Goal: Task Accomplishment & Management: Manage account settings

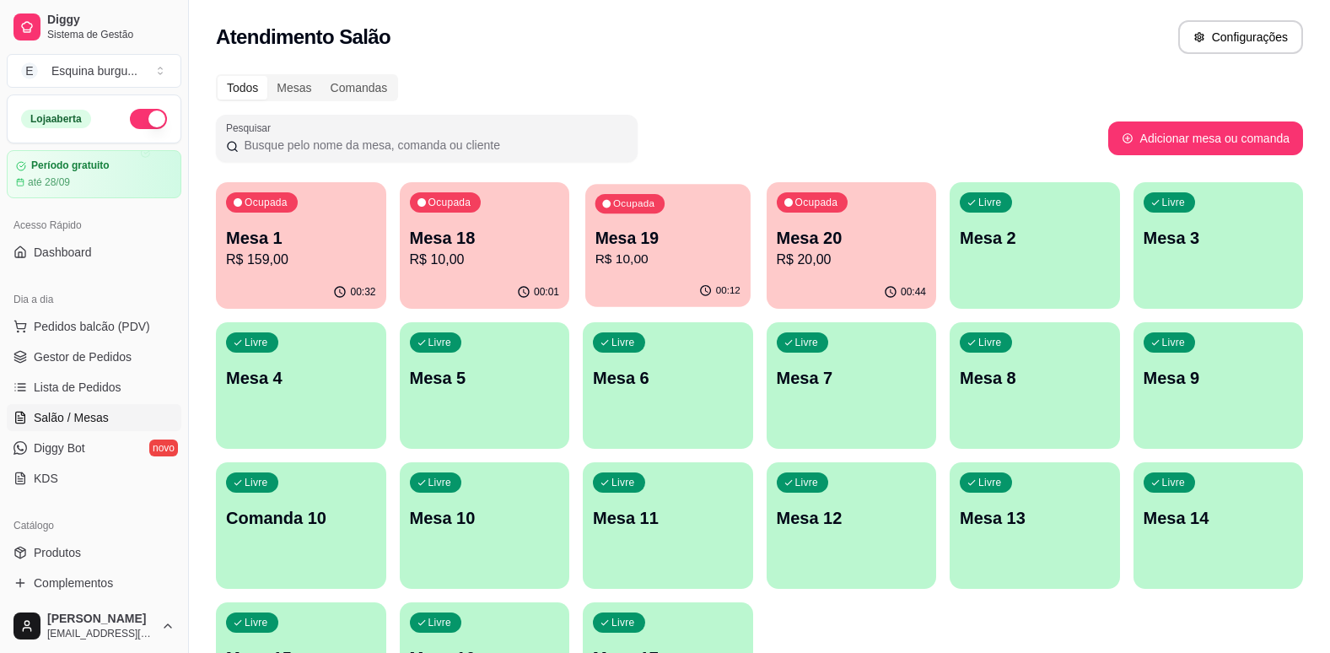
click at [687, 242] on p "Mesa 19" at bounding box center [667, 238] width 145 height 23
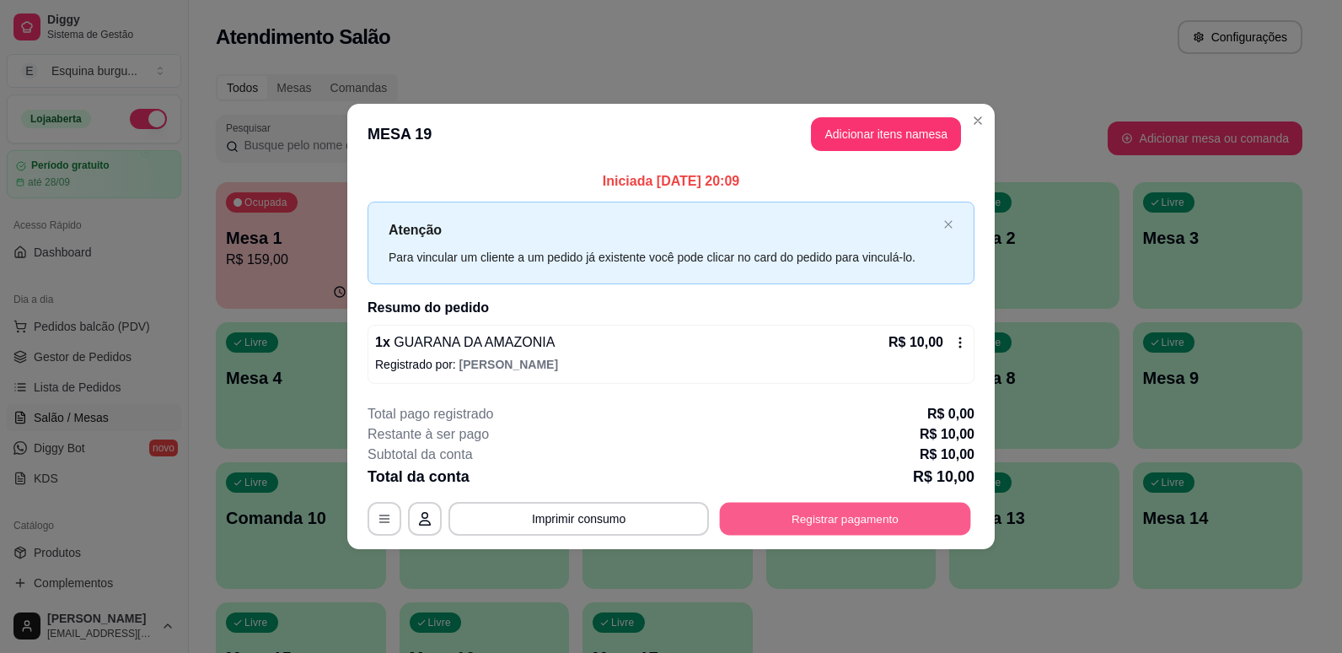
click at [828, 518] on button "Registrar pagamento" at bounding box center [845, 518] width 251 height 33
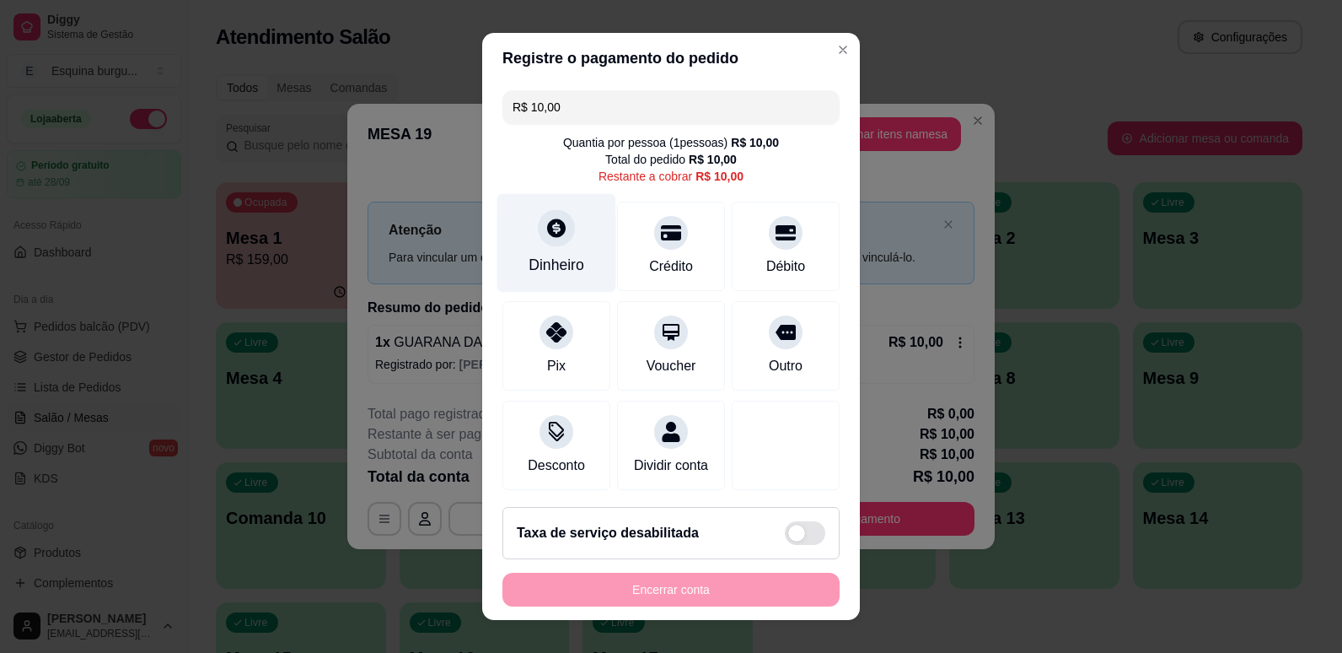
click at [567, 257] on div "Dinheiro" at bounding box center [557, 265] width 56 height 22
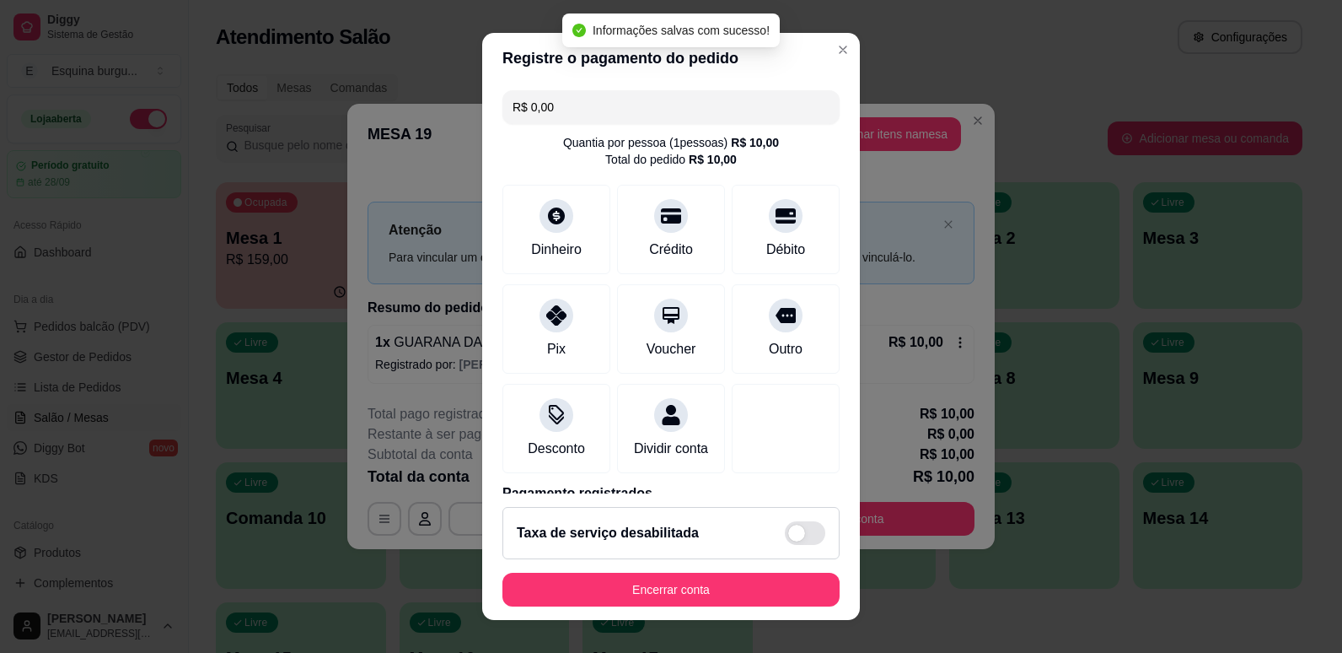
type input "R$ 0,00"
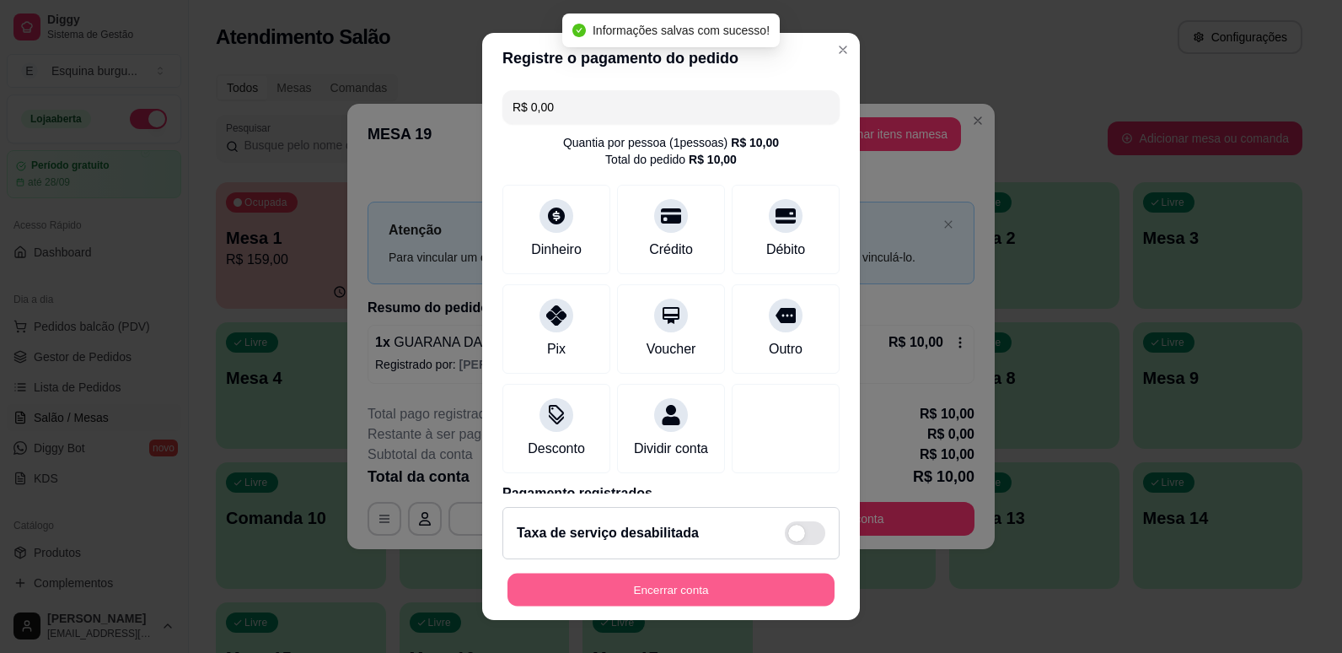
click at [702, 593] on button "Encerrar conta" at bounding box center [671, 589] width 327 height 33
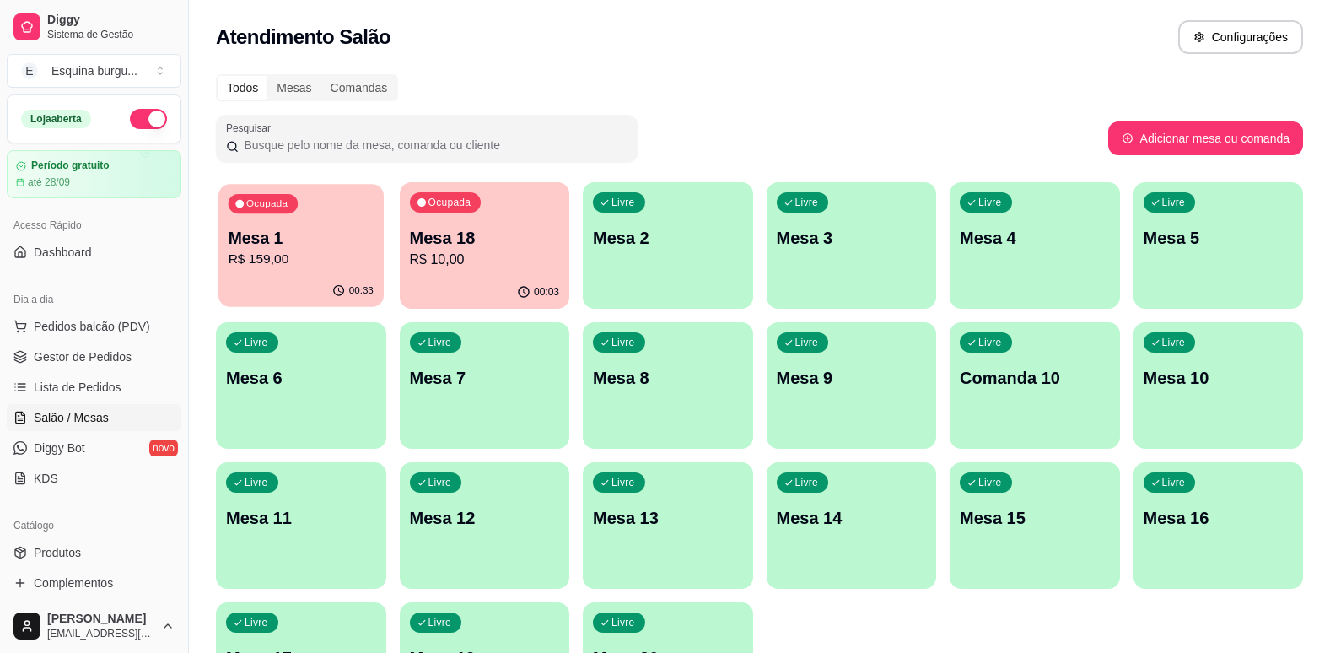
click at [354, 236] on p "Mesa 1" at bounding box center [300, 238] width 145 height 23
click at [356, 245] on p "Mesa 1" at bounding box center [300, 238] width 145 height 23
click at [78, 382] on span "Lista de Pedidos" at bounding box center [78, 387] width 88 height 17
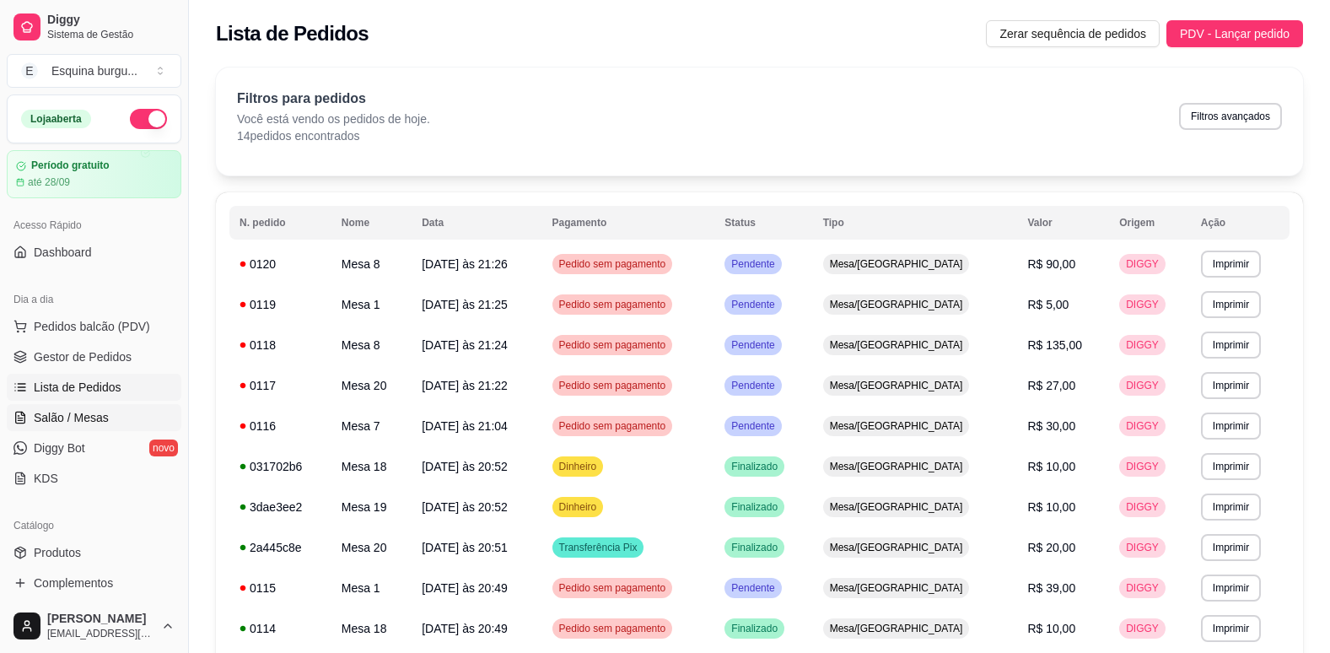
click at [79, 406] on link "Salão / Mesas" at bounding box center [94, 417] width 175 height 27
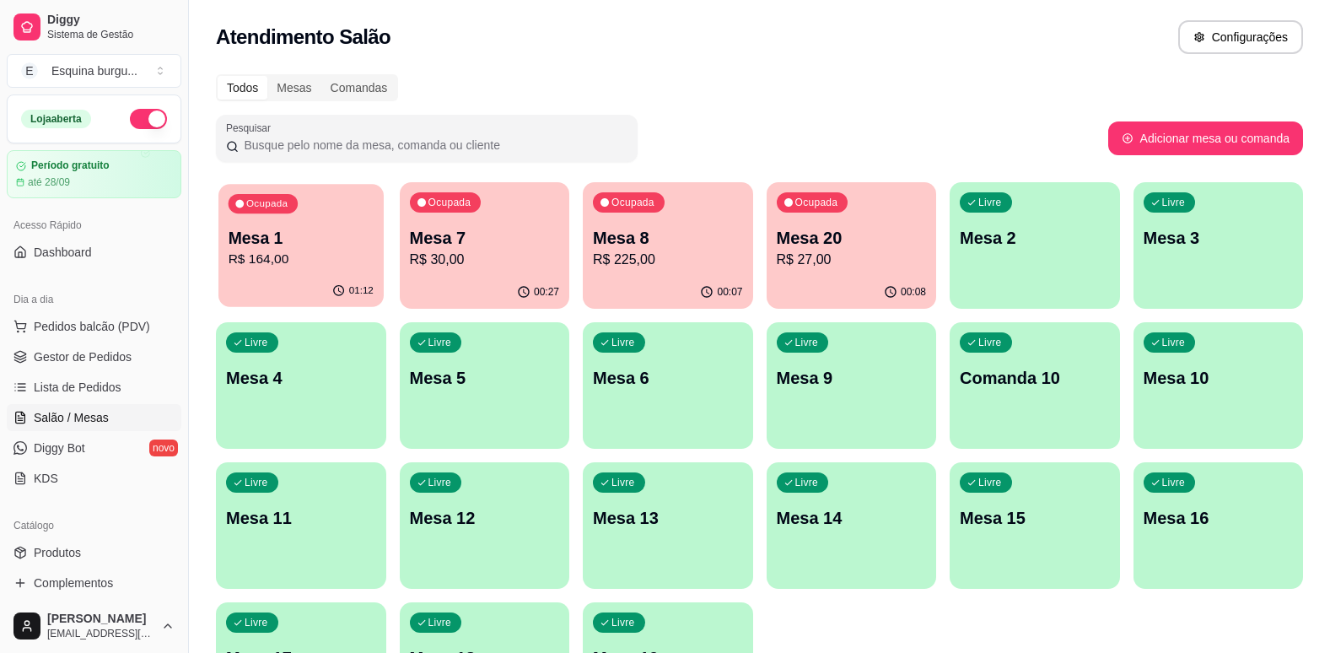
click at [316, 199] on div "Ocupada Mesa 1 R$ 164,00" at bounding box center [300, 229] width 164 height 91
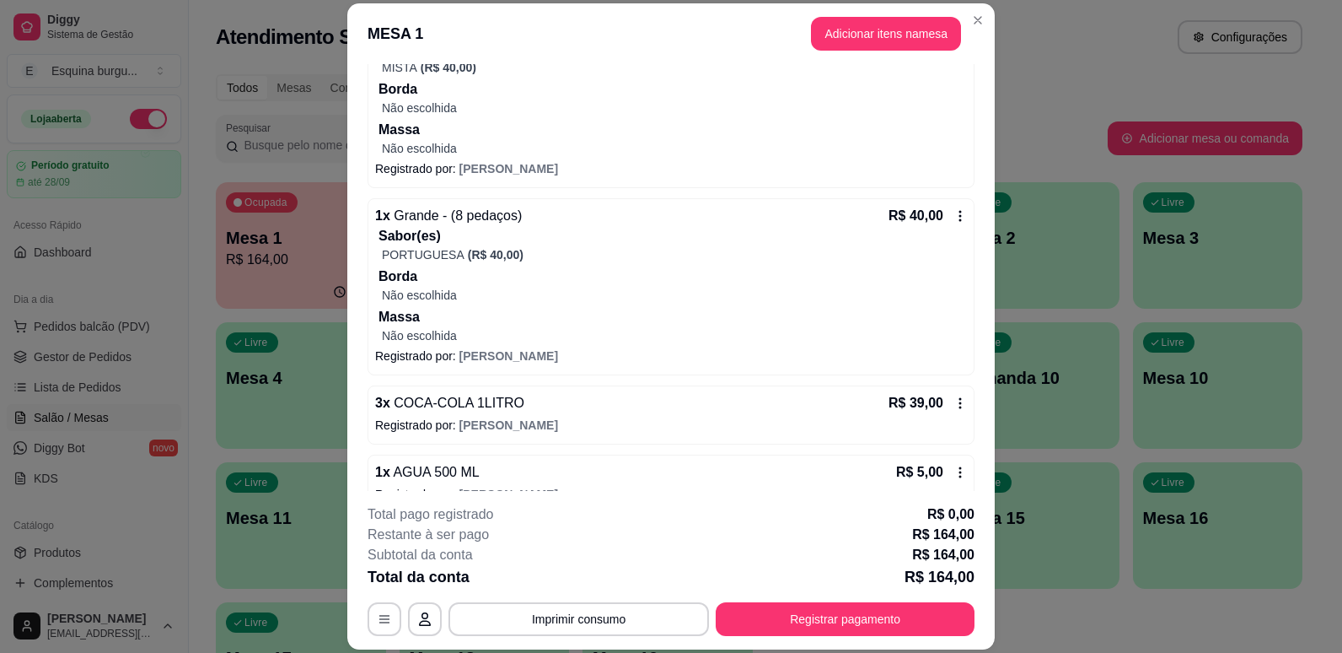
scroll to position [405, 0]
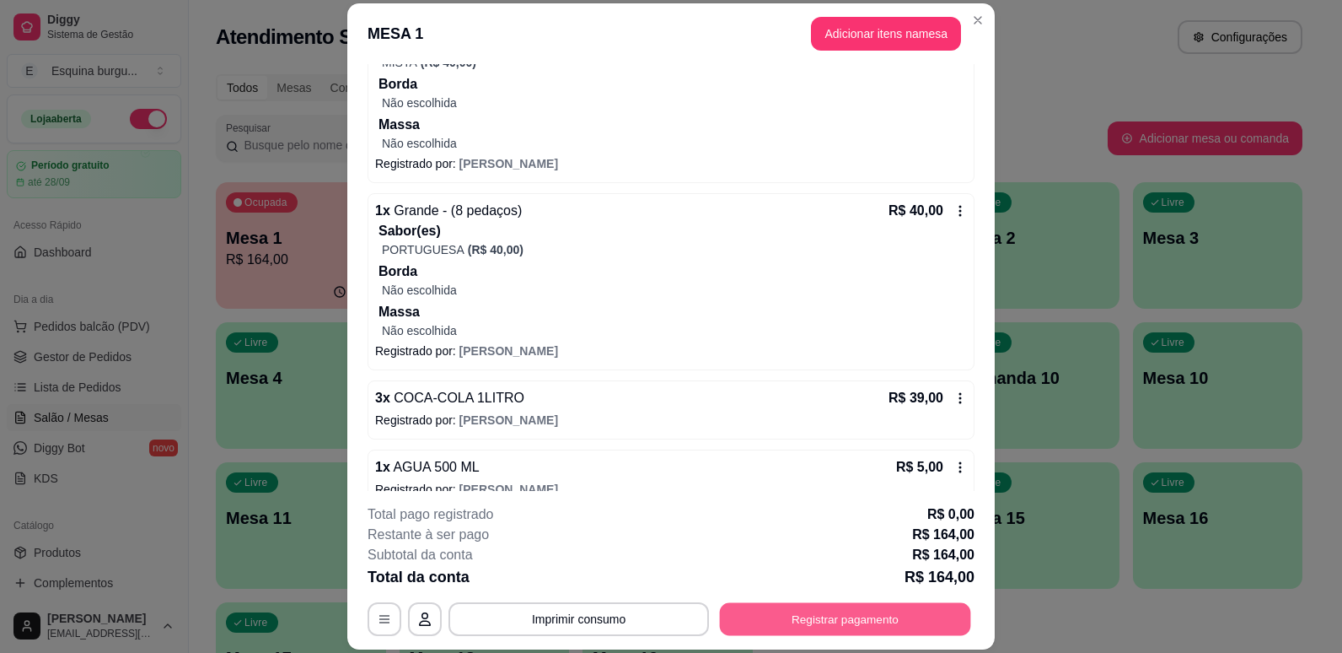
click at [909, 612] on button "Registrar pagamento" at bounding box center [845, 619] width 251 height 33
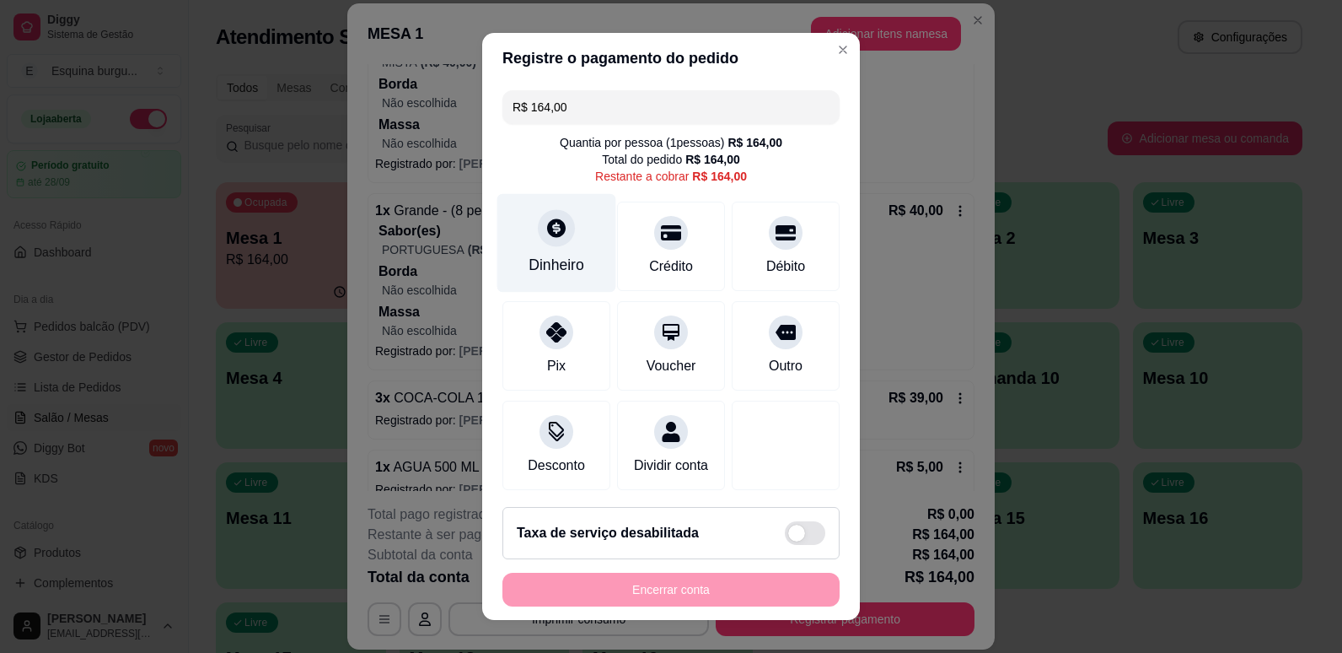
click at [545, 245] on div at bounding box center [556, 227] width 37 height 37
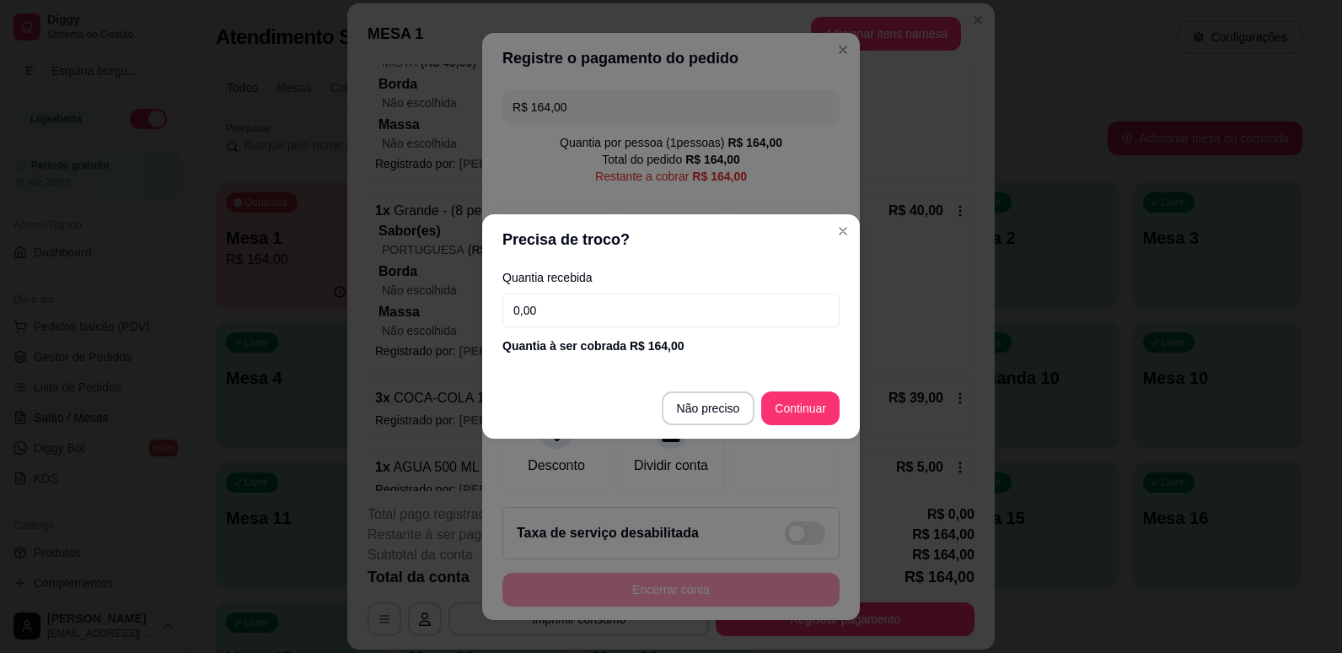
click at [562, 294] on input "0,00" at bounding box center [670, 310] width 337 height 34
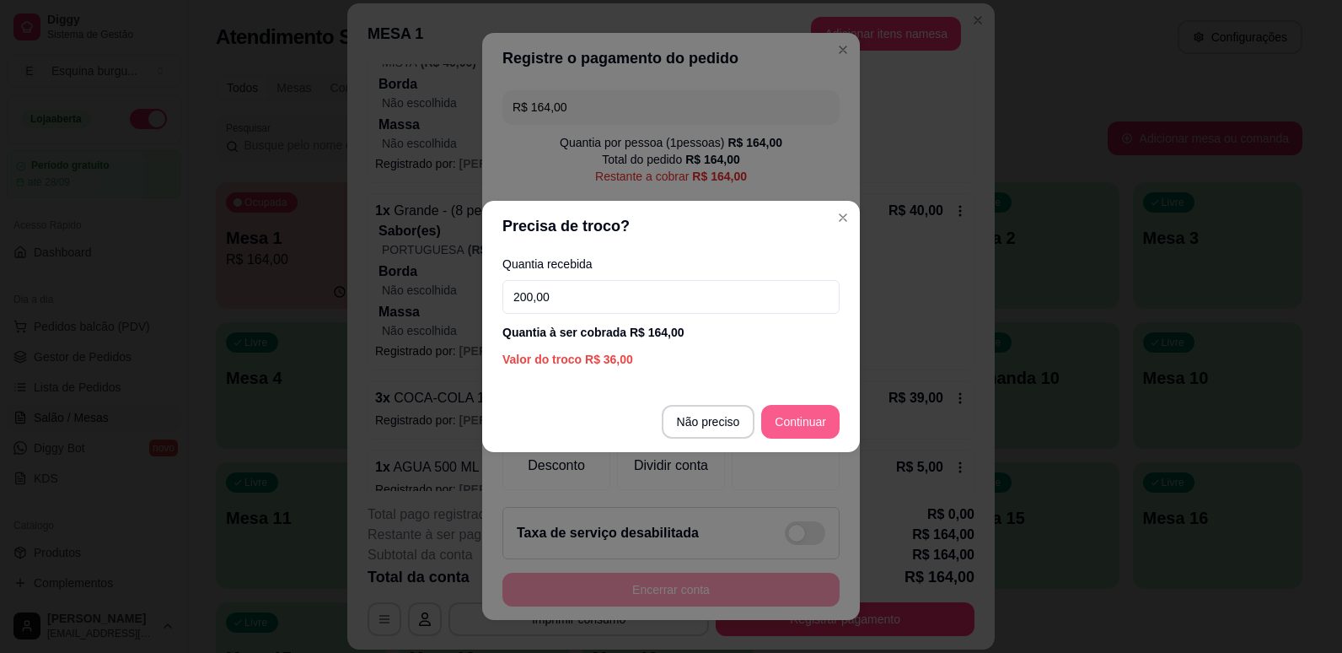
type input "200,00"
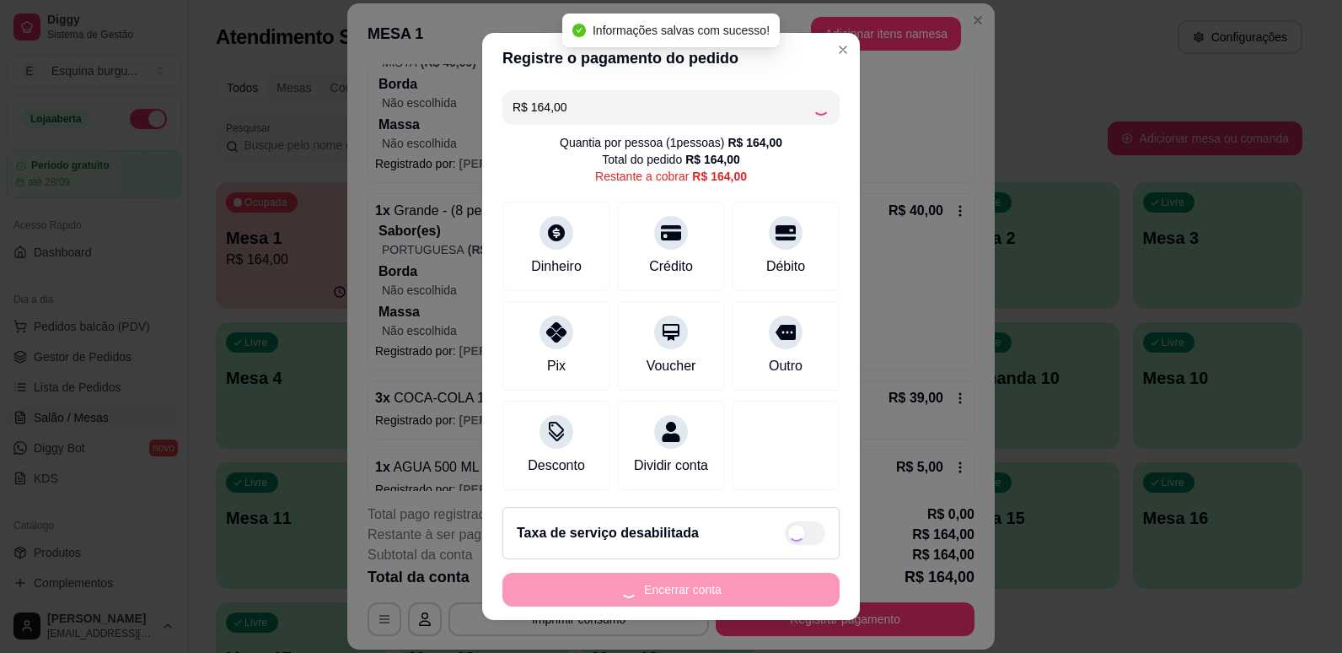
type input "R$ 0,00"
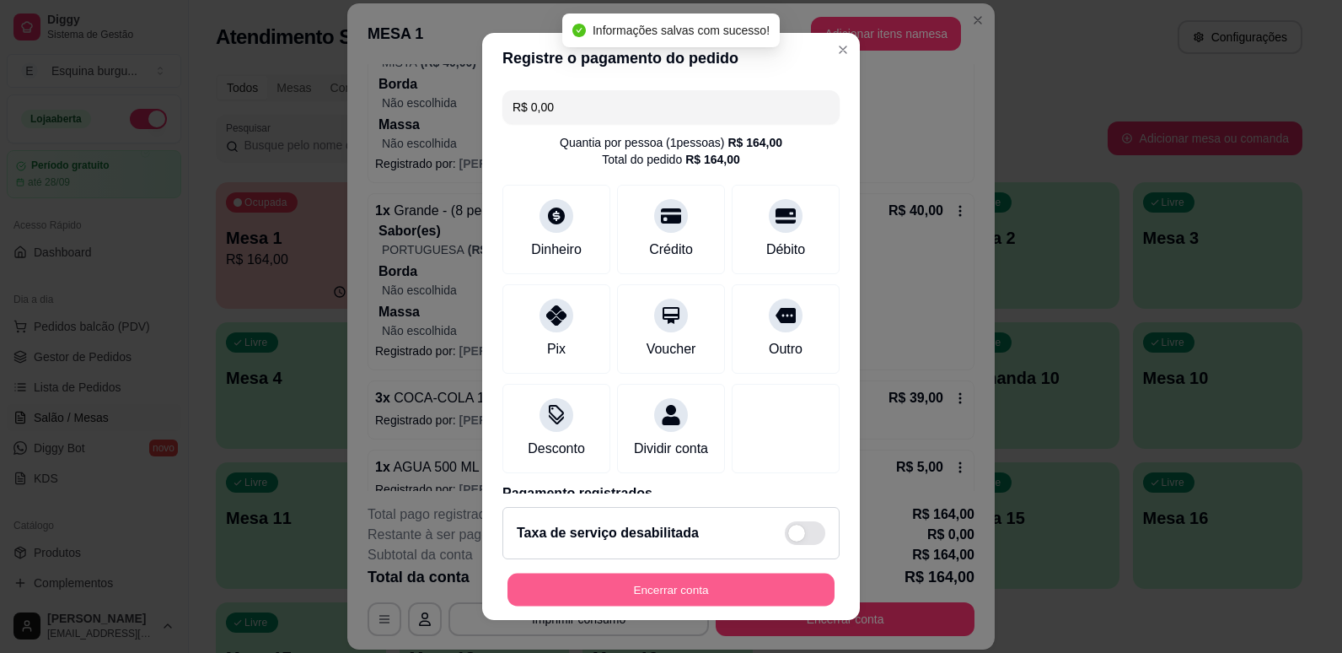
click at [709, 577] on button "Encerrar conta" at bounding box center [671, 589] width 327 height 33
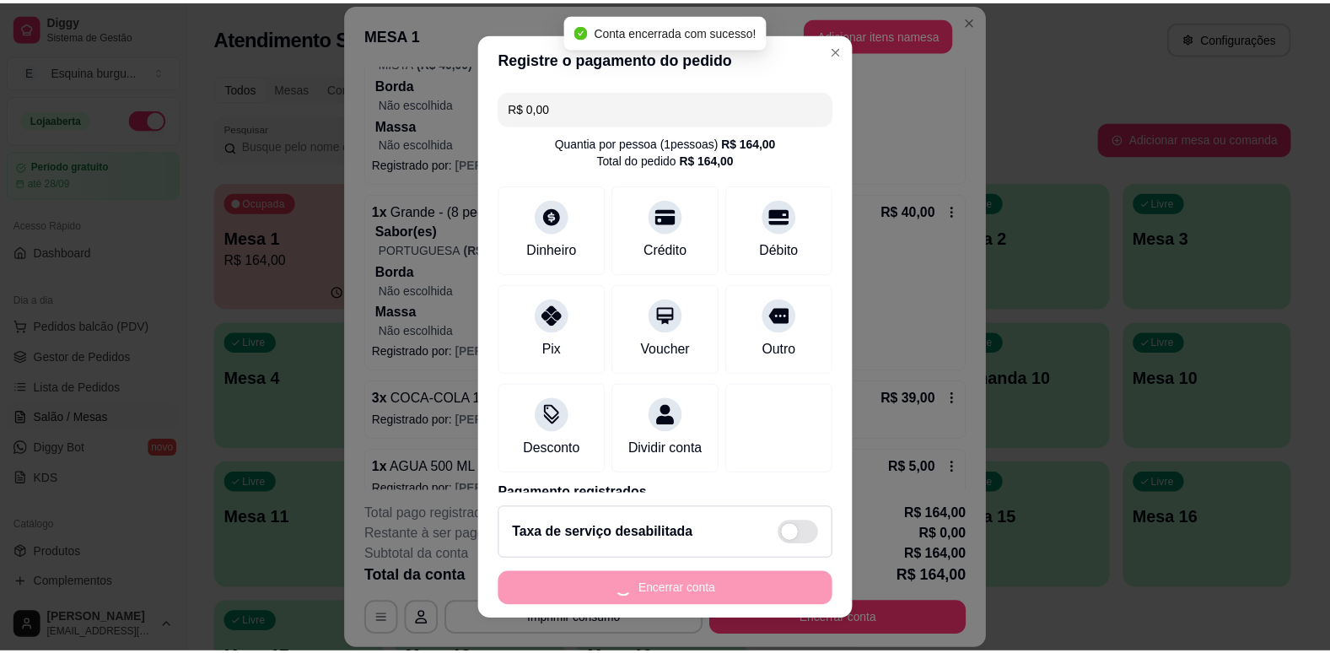
scroll to position [0, 0]
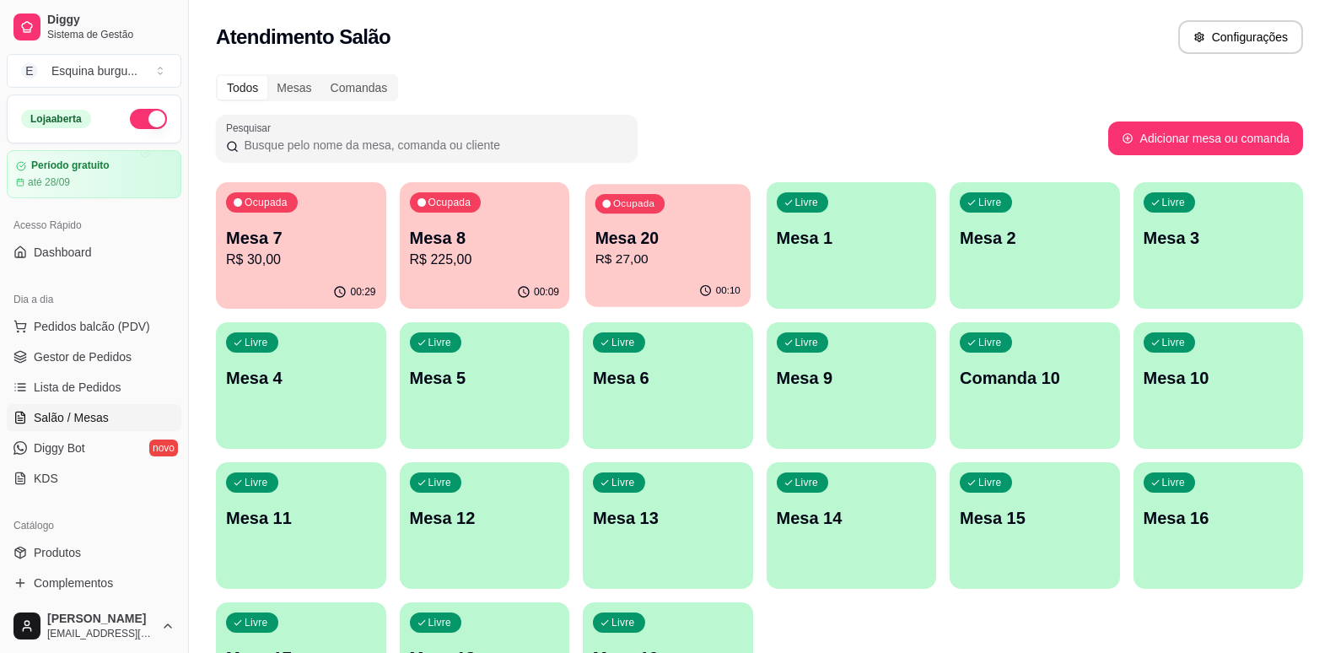
click at [687, 251] on p "R$ 27,00" at bounding box center [667, 259] width 145 height 19
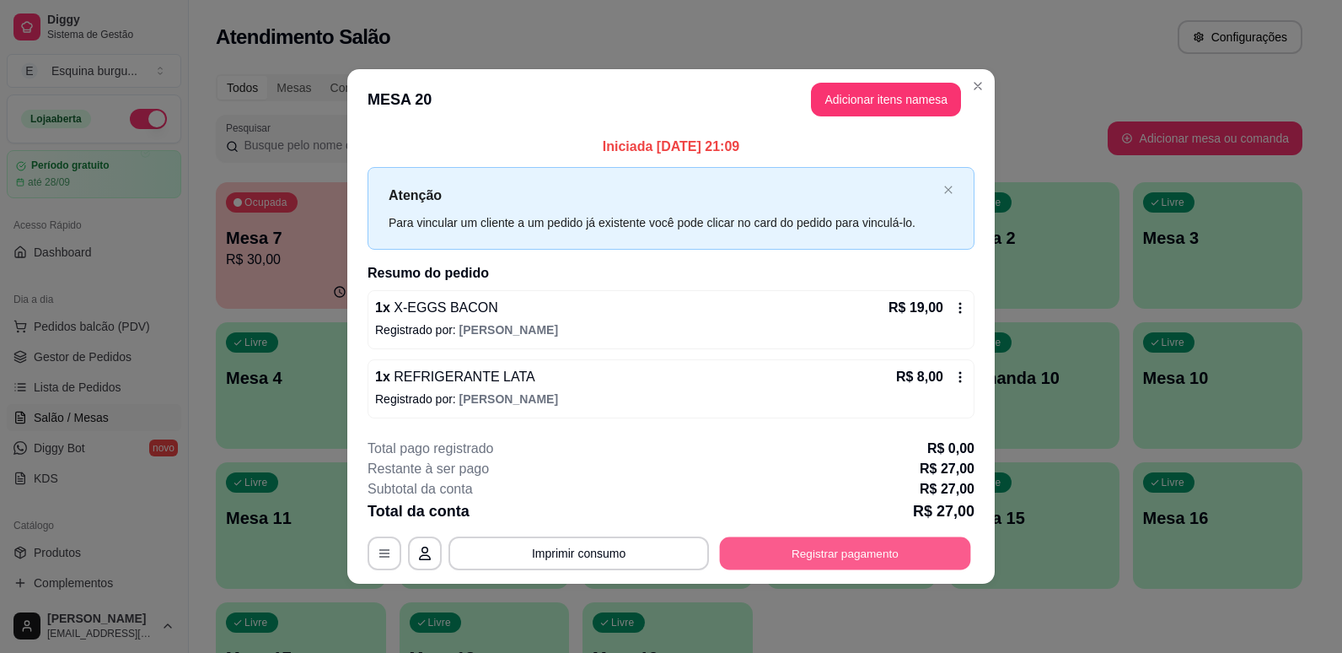
click at [932, 549] on button "Registrar pagamento" at bounding box center [845, 552] width 251 height 33
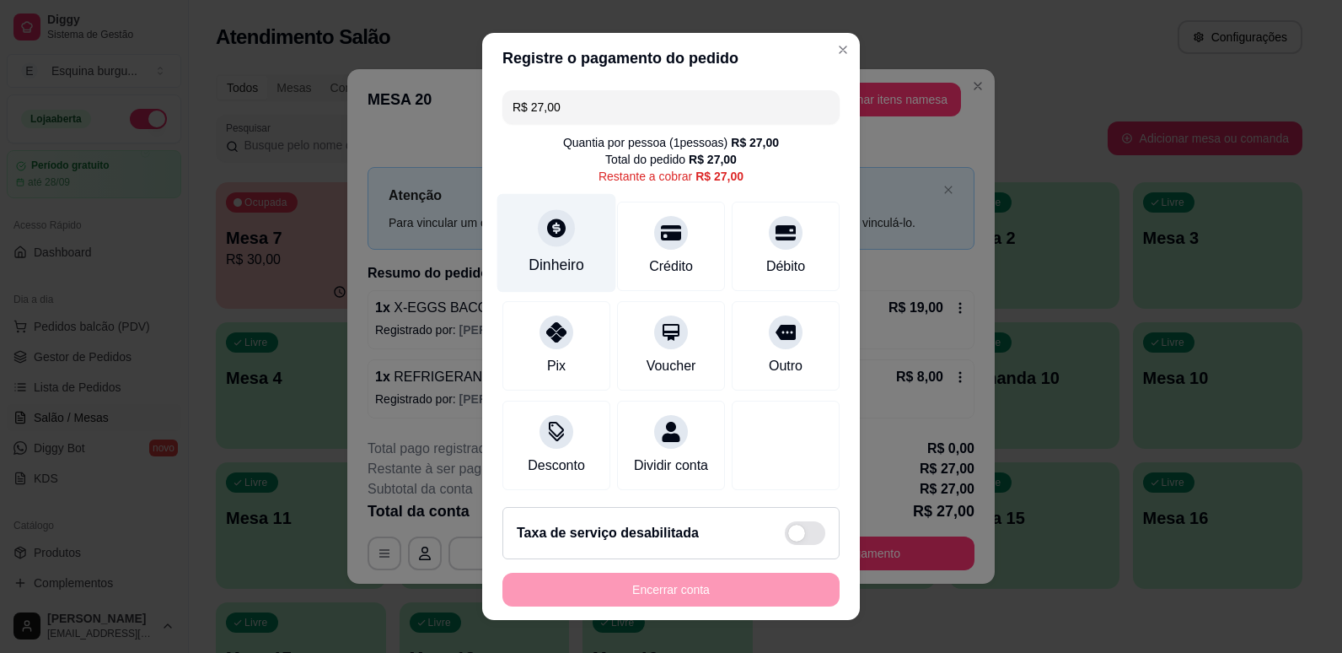
click at [541, 264] on div "Dinheiro" at bounding box center [557, 265] width 56 height 22
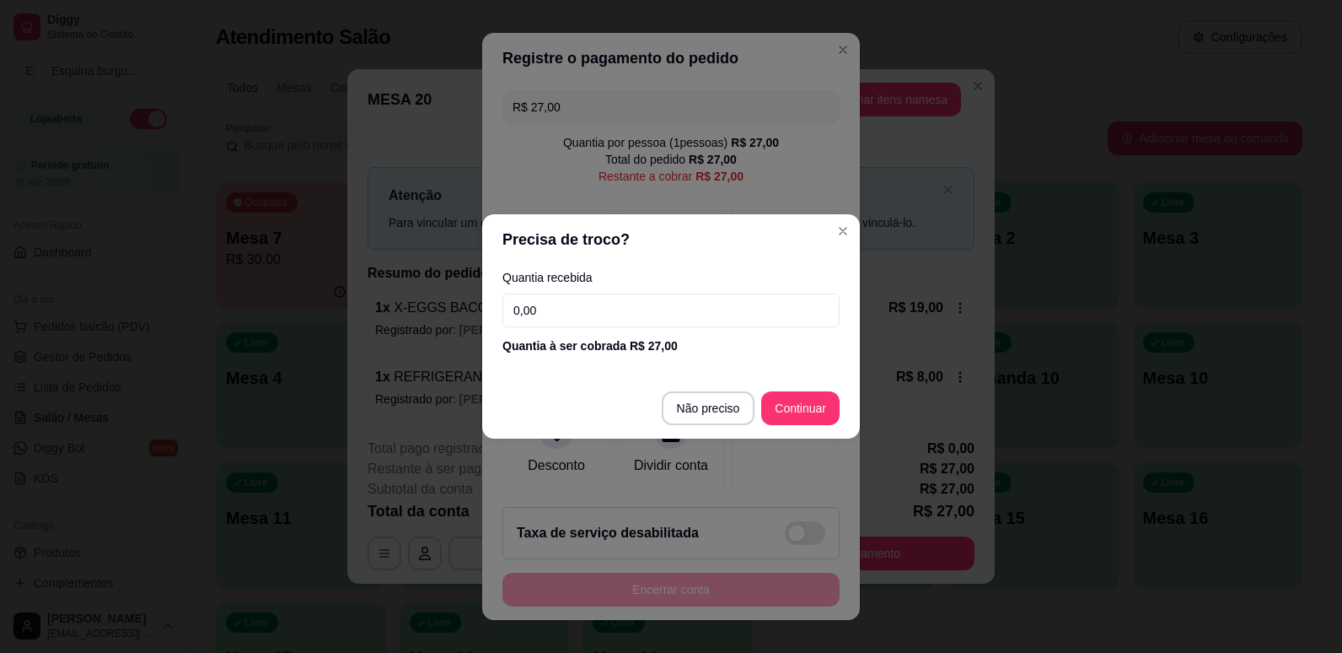
click at [693, 336] on div "Quantia recebida 0,00 Quantia à ser cobrada R$ 27,00" at bounding box center [671, 313] width 378 height 96
click at [666, 314] on input "0,00" at bounding box center [670, 310] width 337 height 34
type input "27,00"
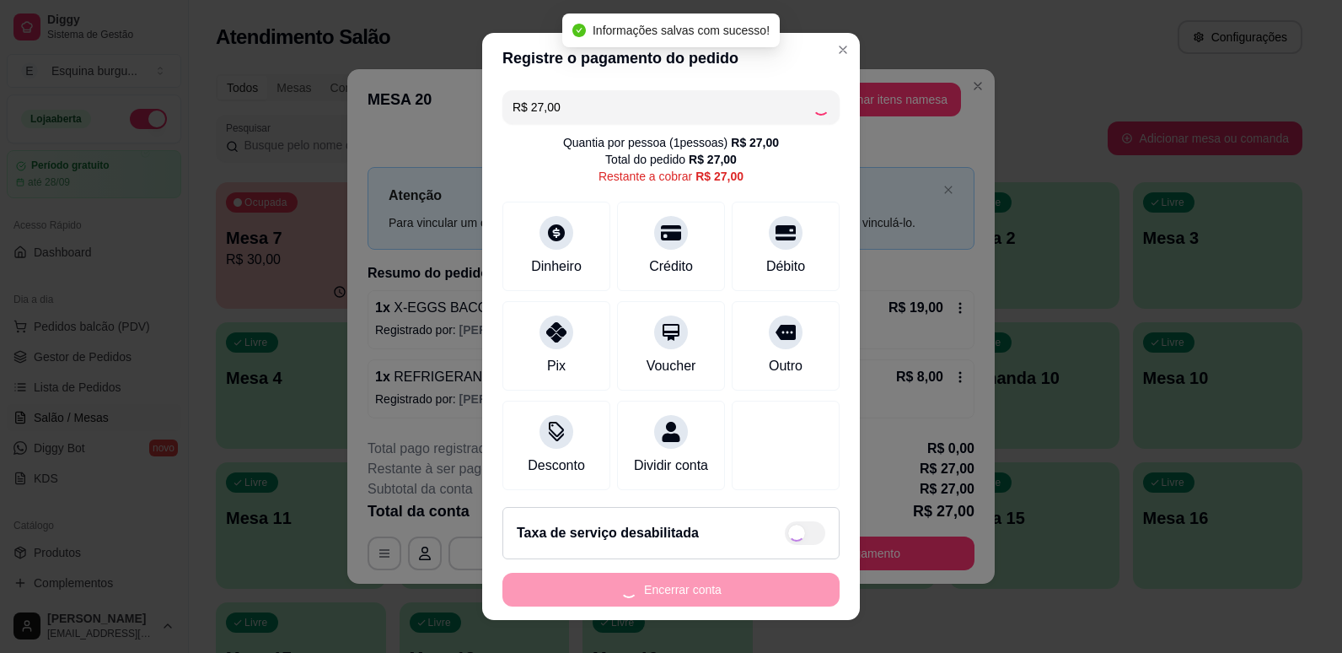
type input "R$ 0,00"
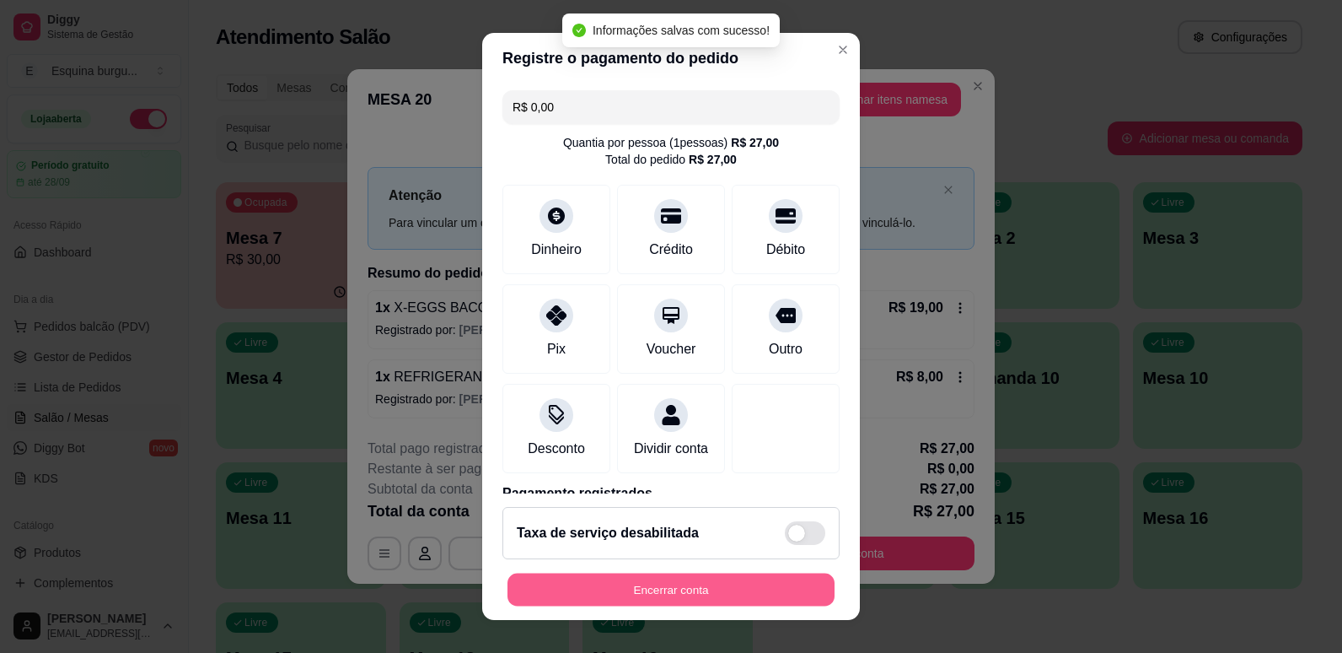
click at [785, 600] on button "Encerrar conta" at bounding box center [671, 589] width 327 height 33
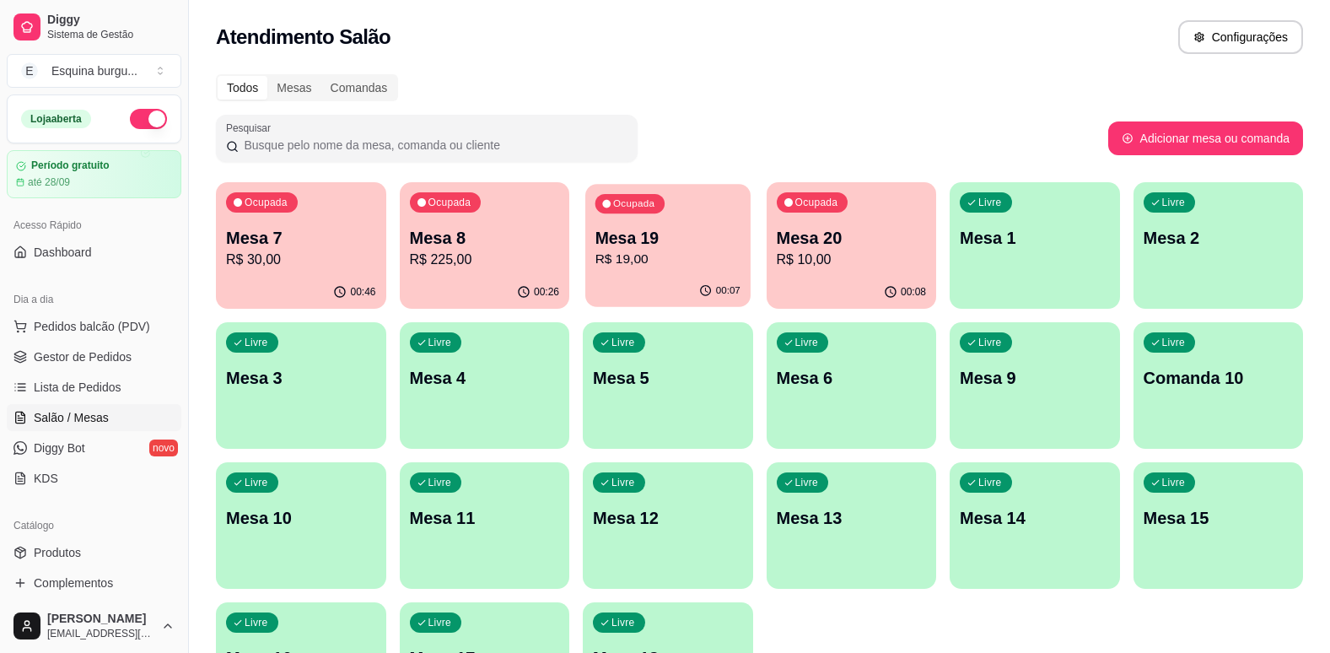
click at [683, 250] on p "R$ 19,00" at bounding box center [667, 259] width 145 height 19
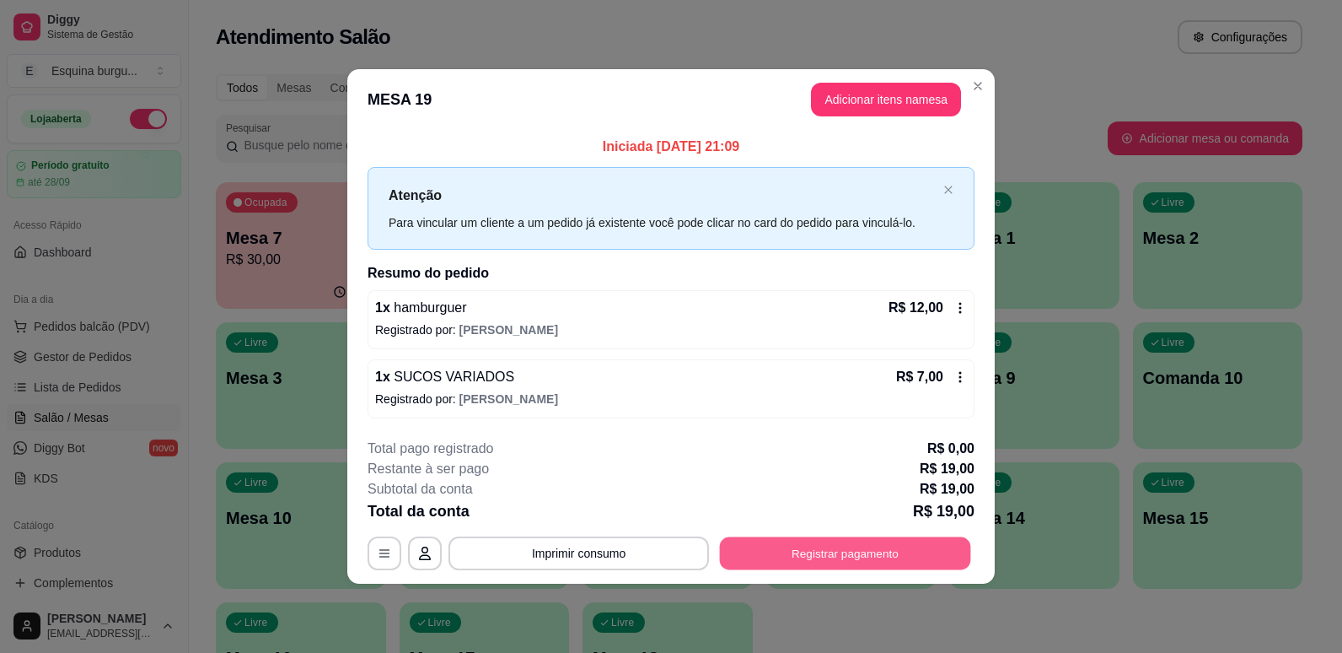
click at [882, 557] on button "Registrar pagamento" at bounding box center [845, 552] width 251 height 33
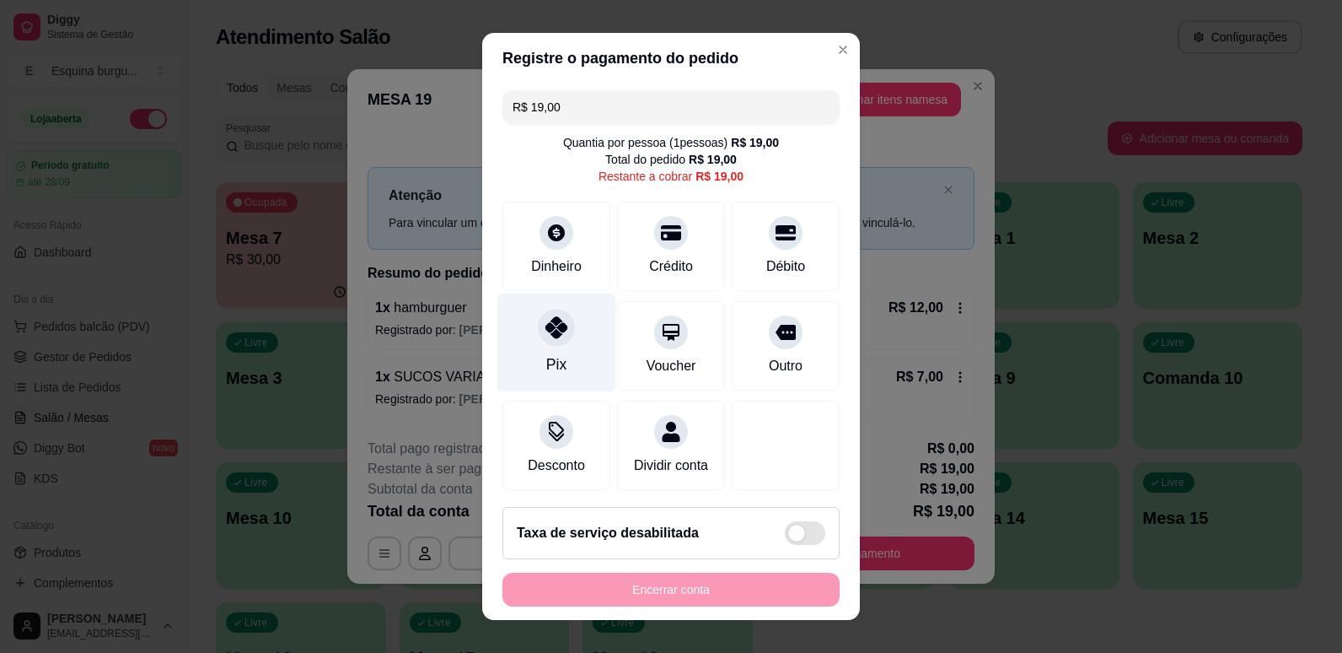
click at [542, 315] on div at bounding box center [556, 327] width 37 height 37
type input "R$ 0,00"
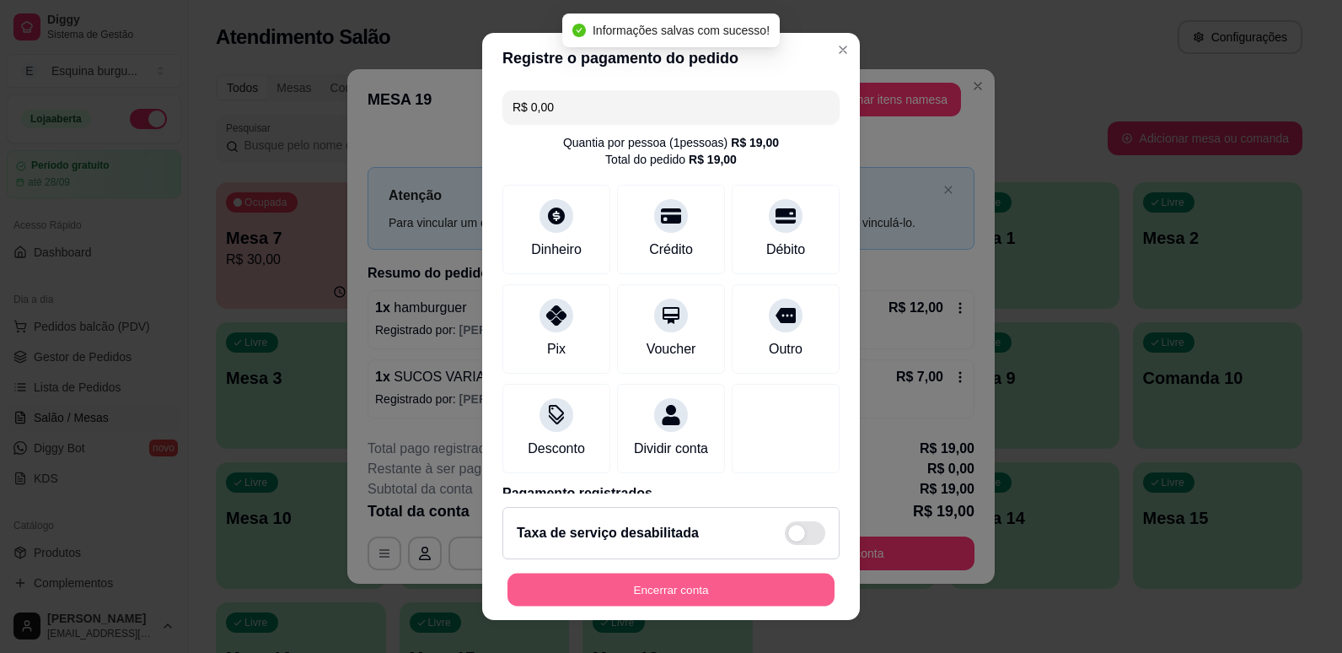
click at [628, 598] on button "Encerrar conta" at bounding box center [671, 589] width 327 height 33
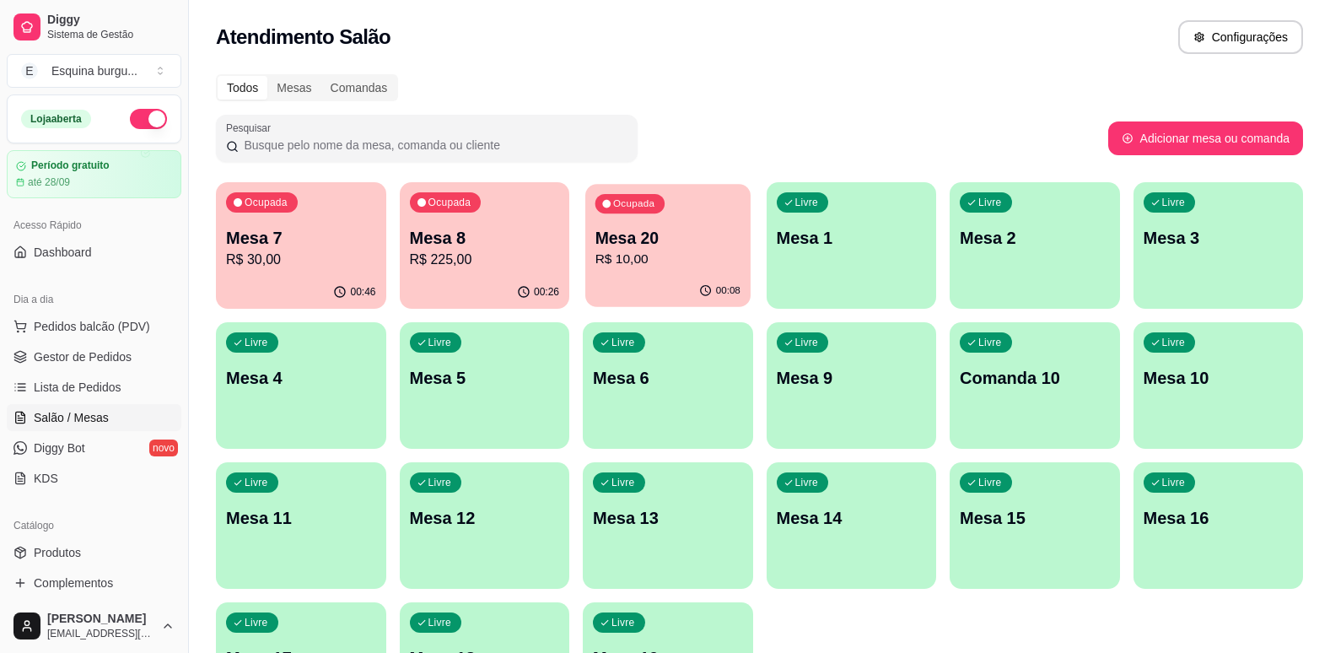
click at [626, 287] on div "00:08" at bounding box center [667, 291] width 164 height 32
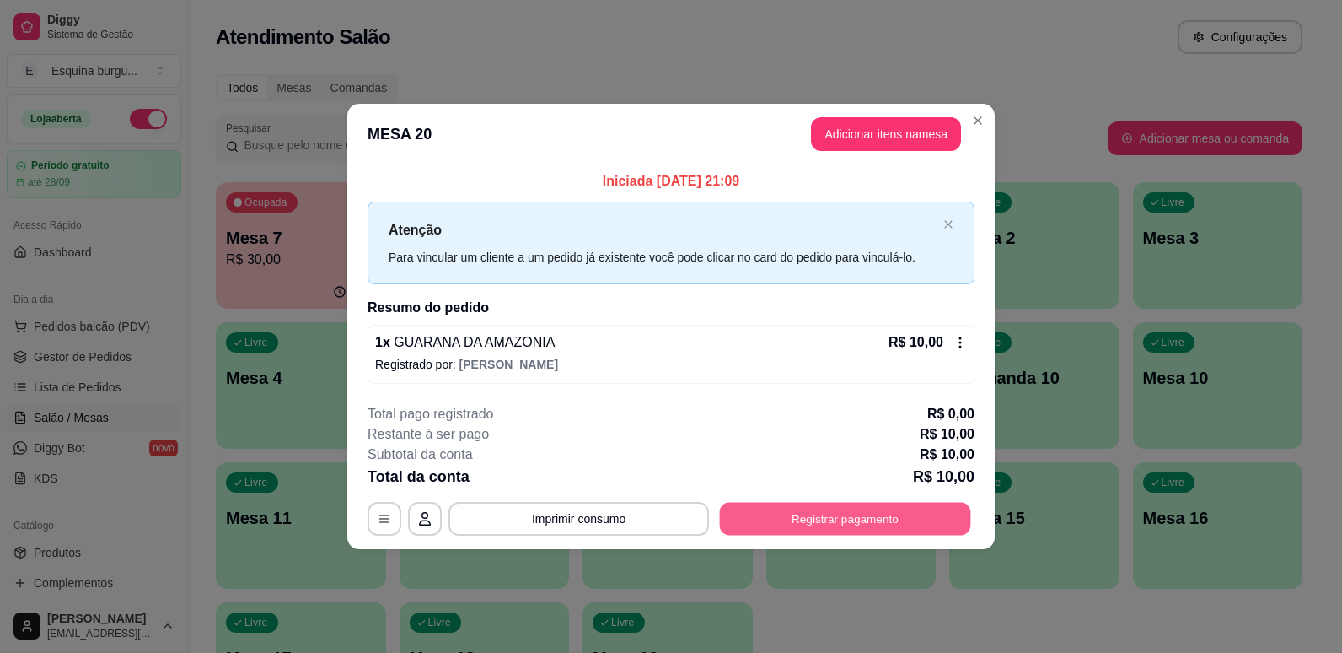
click at [828, 514] on button "Registrar pagamento" at bounding box center [845, 518] width 251 height 33
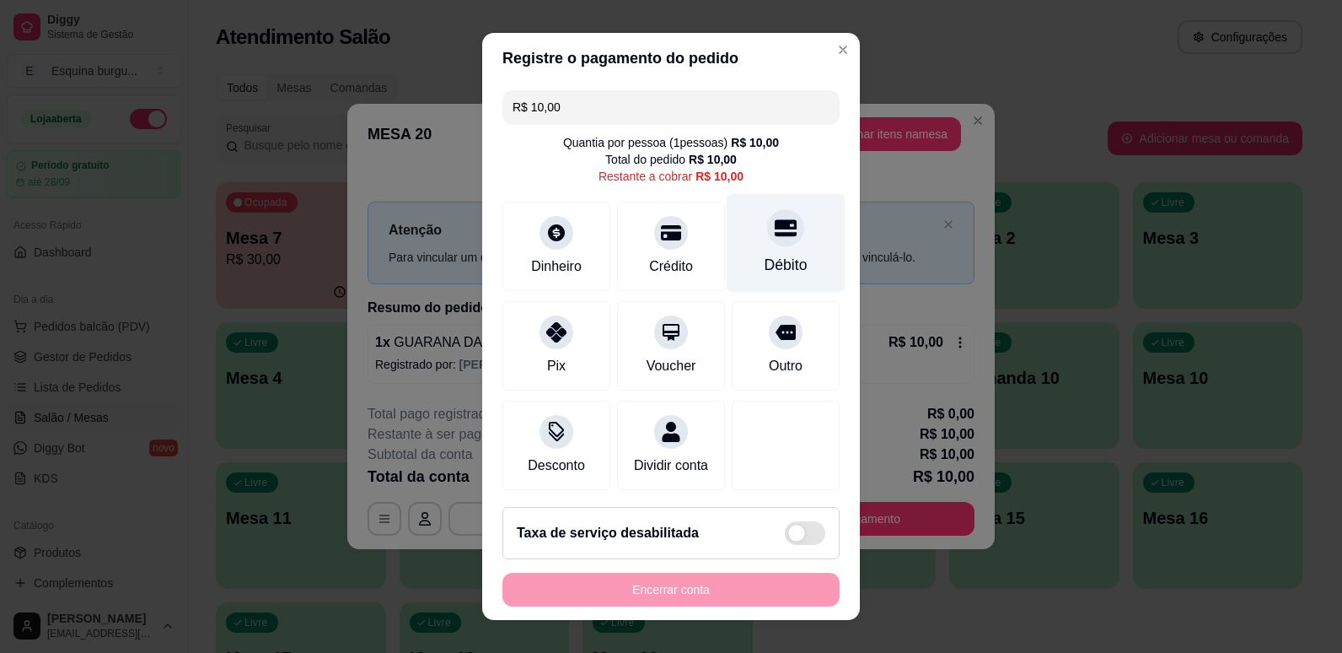
click at [775, 234] on div at bounding box center [785, 227] width 37 height 37
type input "R$ 0,00"
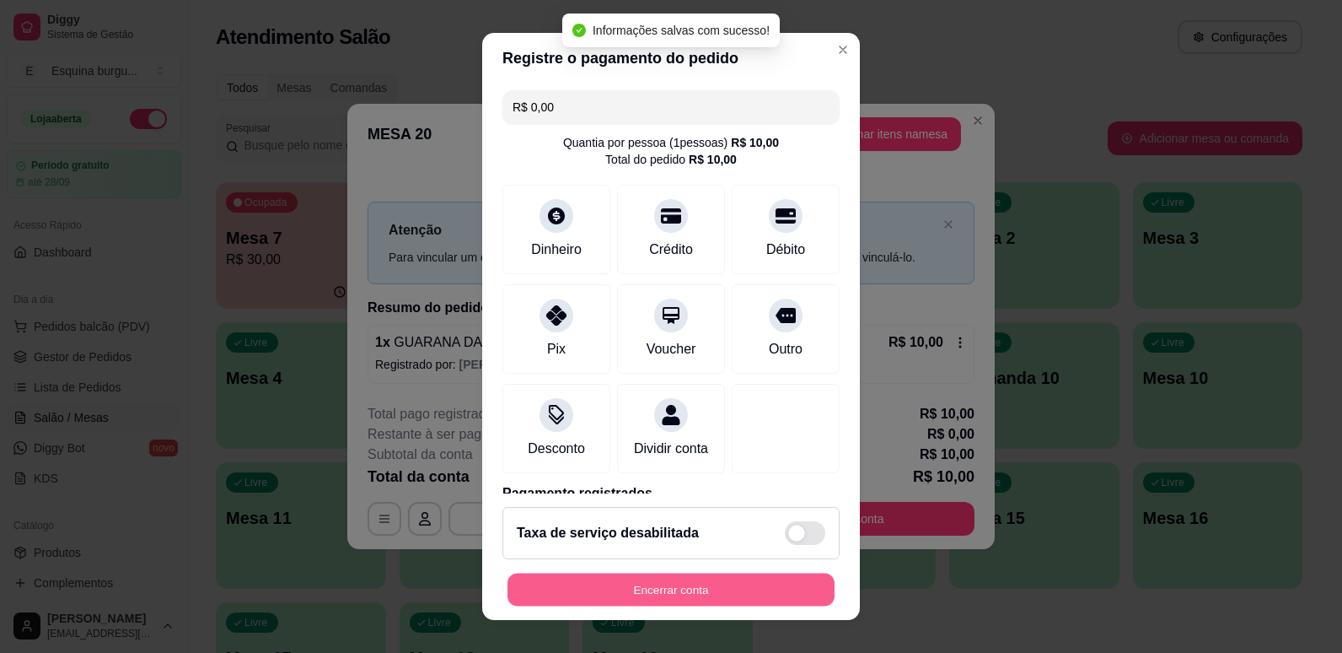
click at [727, 594] on button "Encerrar conta" at bounding box center [671, 589] width 327 height 33
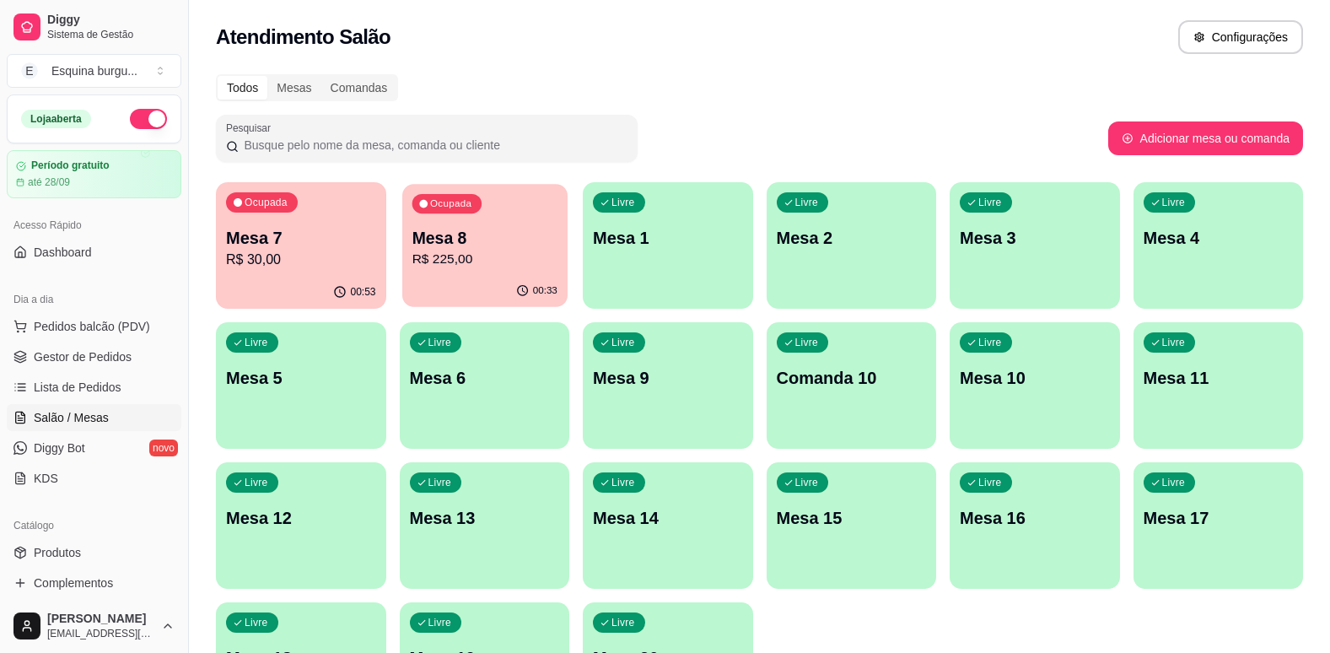
click at [477, 271] on div "Ocupada Mesa 8 R$ 225,00" at bounding box center [484, 229] width 164 height 91
click at [228, 241] on p "Mesa 7" at bounding box center [300, 238] width 145 height 23
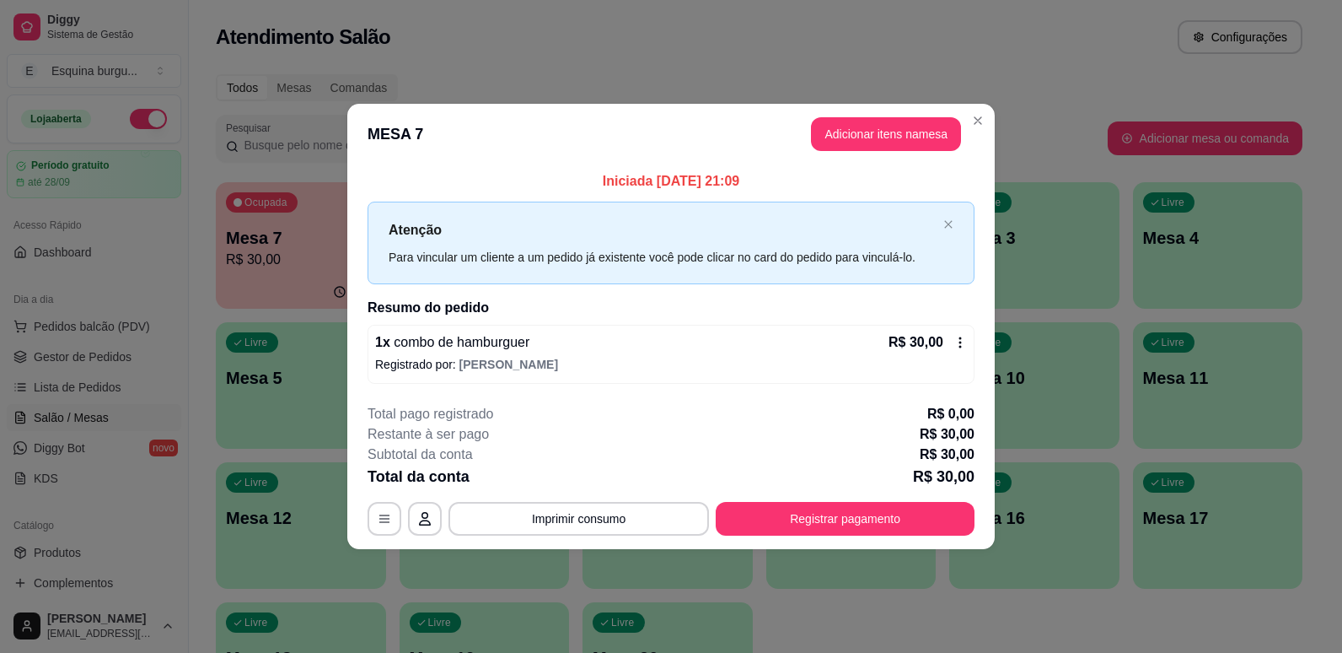
click at [941, 499] on div "**********" at bounding box center [671, 470] width 607 height 132
click at [767, 525] on button "Registrar pagamento" at bounding box center [845, 518] width 251 height 33
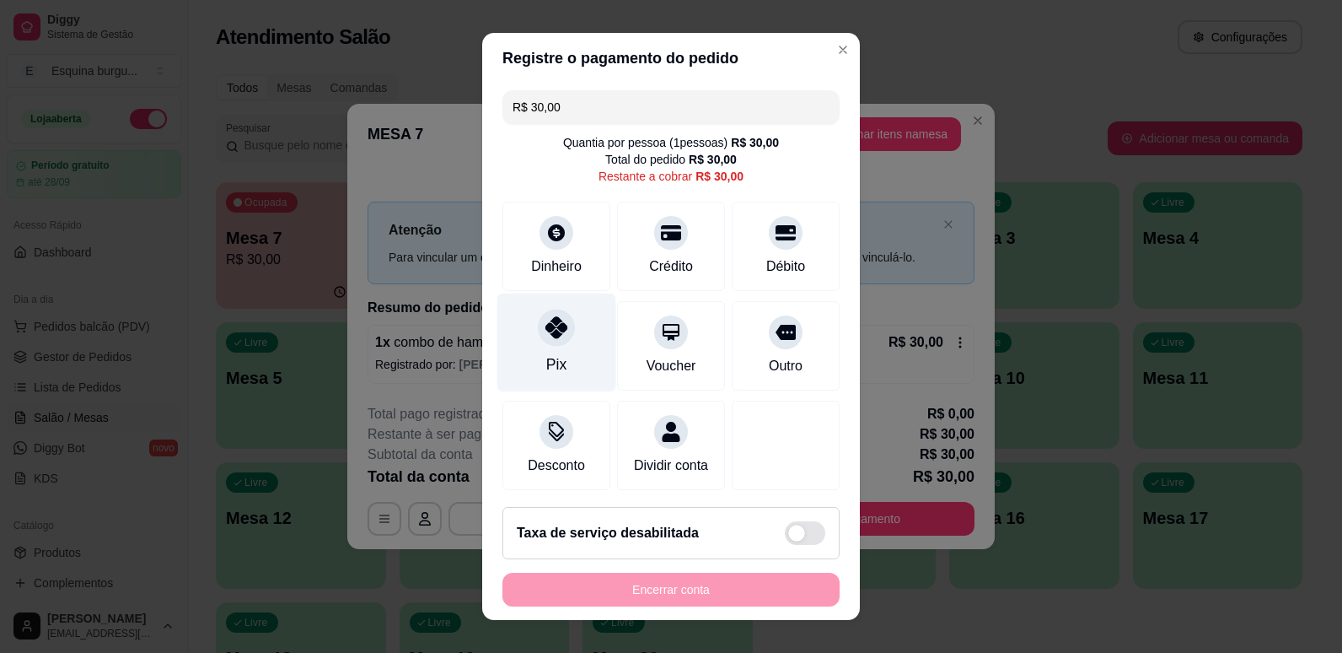
click at [567, 328] on div "Pix" at bounding box center [556, 342] width 119 height 99
type input "R$ 0,00"
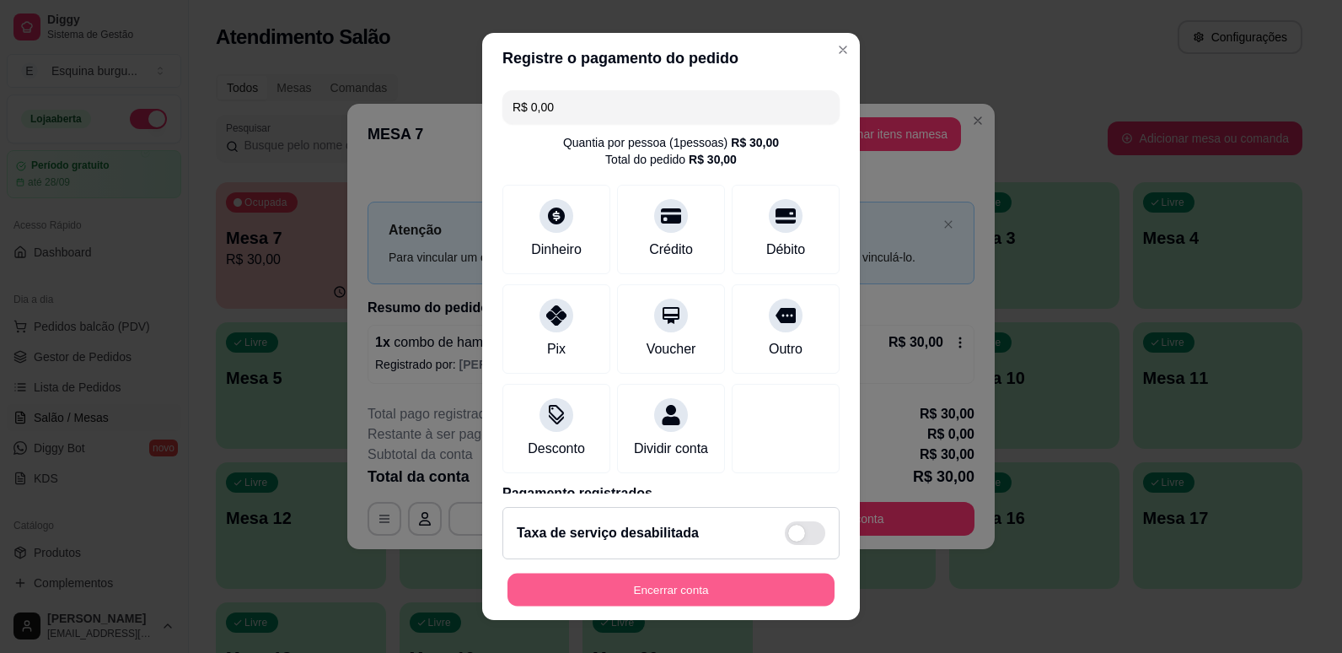
click at [710, 579] on button "Encerrar conta" at bounding box center [671, 589] width 327 height 33
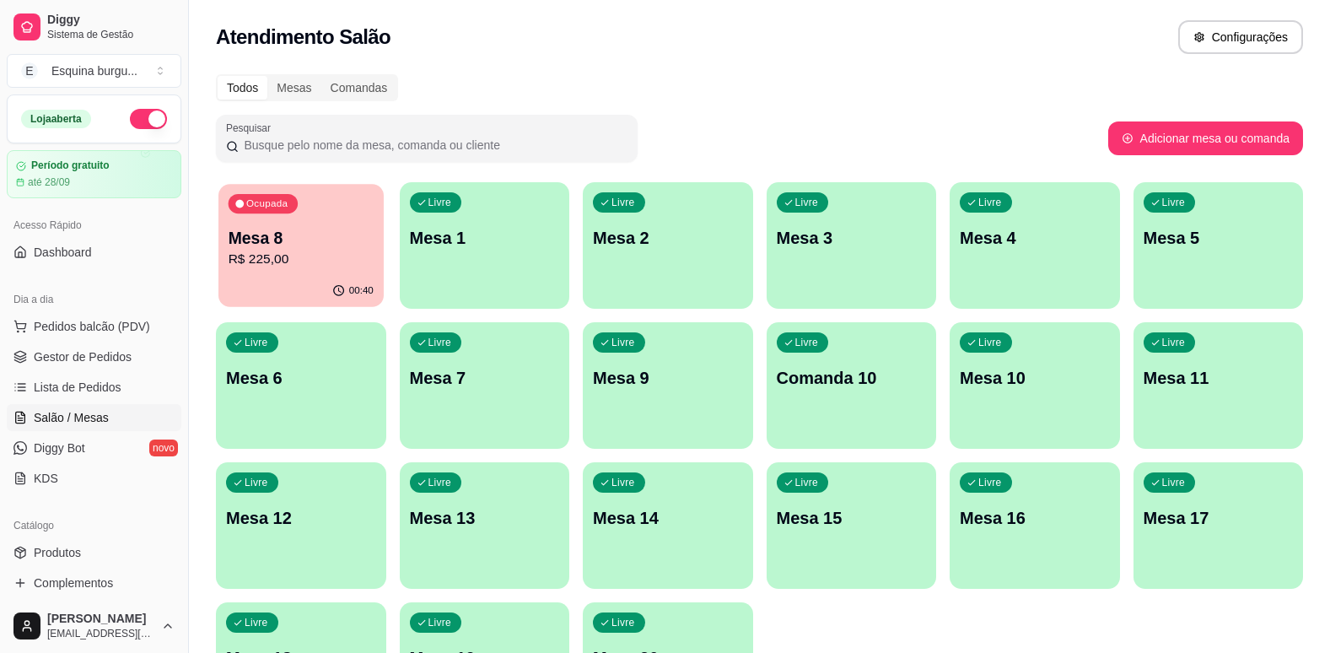
click at [342, 223] on div "Ocupada Mesa 8 R$ 225,00" at bounding box center [300, 229] width 164 height 91
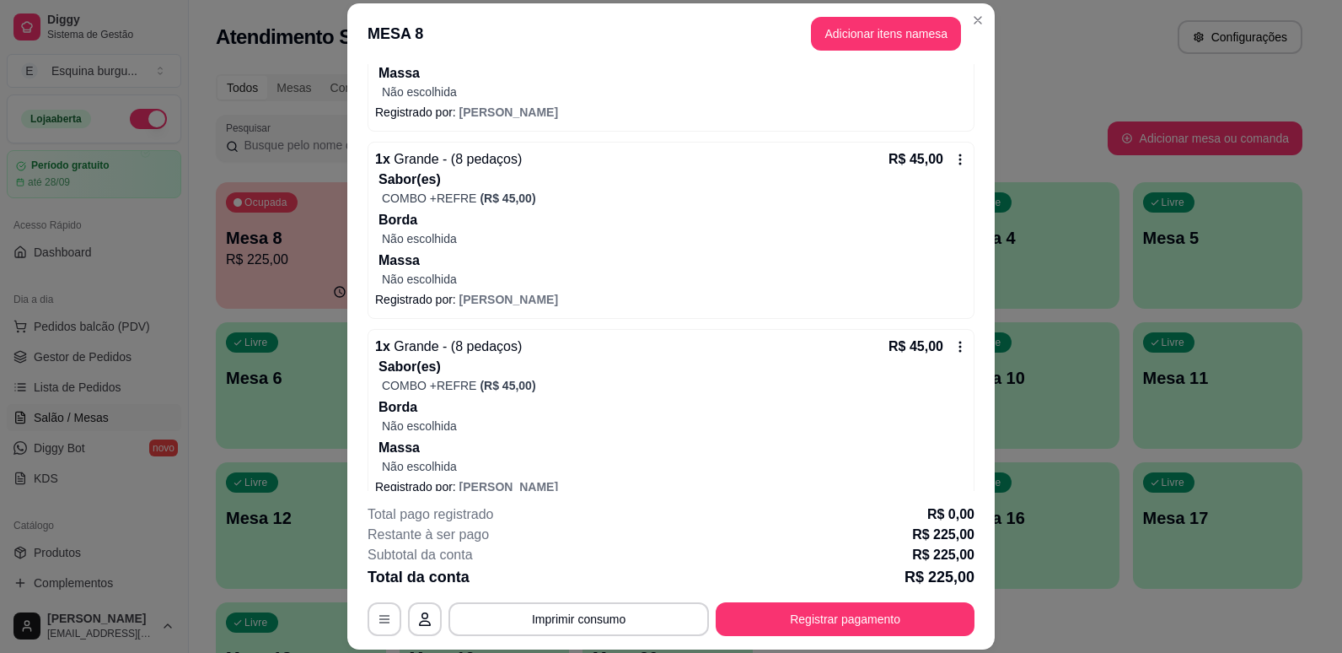
scroll to position [665, 0]
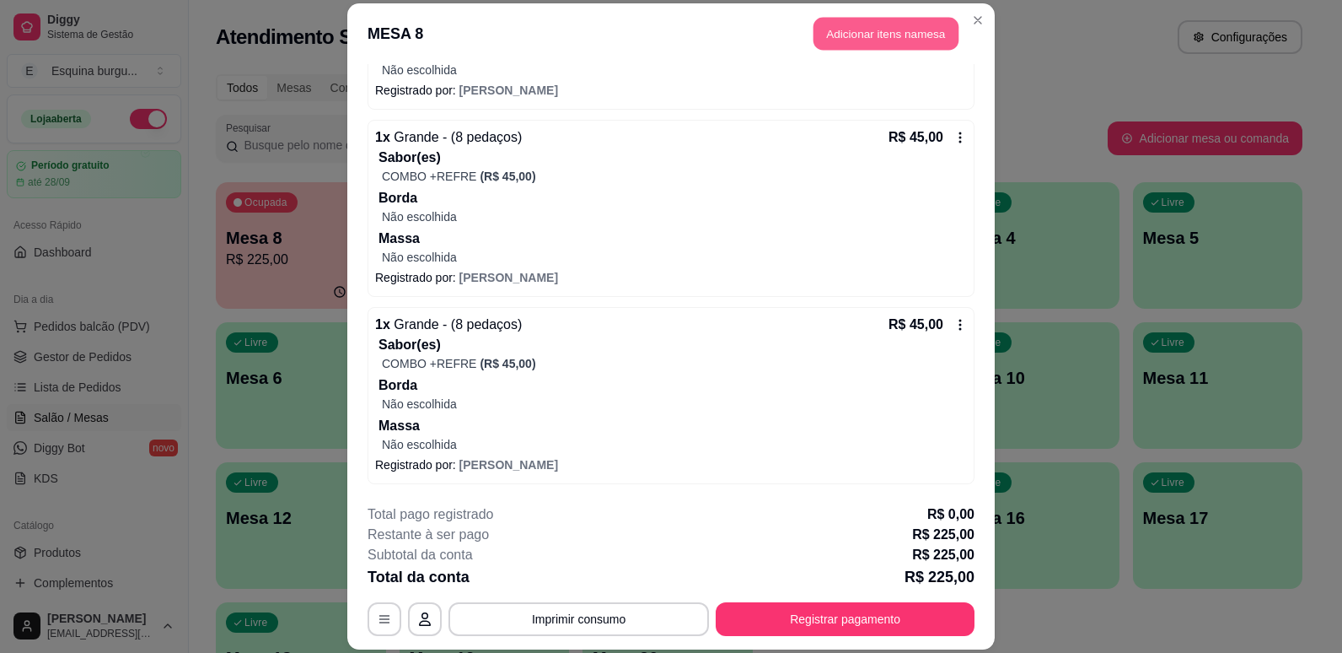
click at [908, 38] on button "Adicionar itens na mesa" at bounding box center [886, 33] width 145 height 33
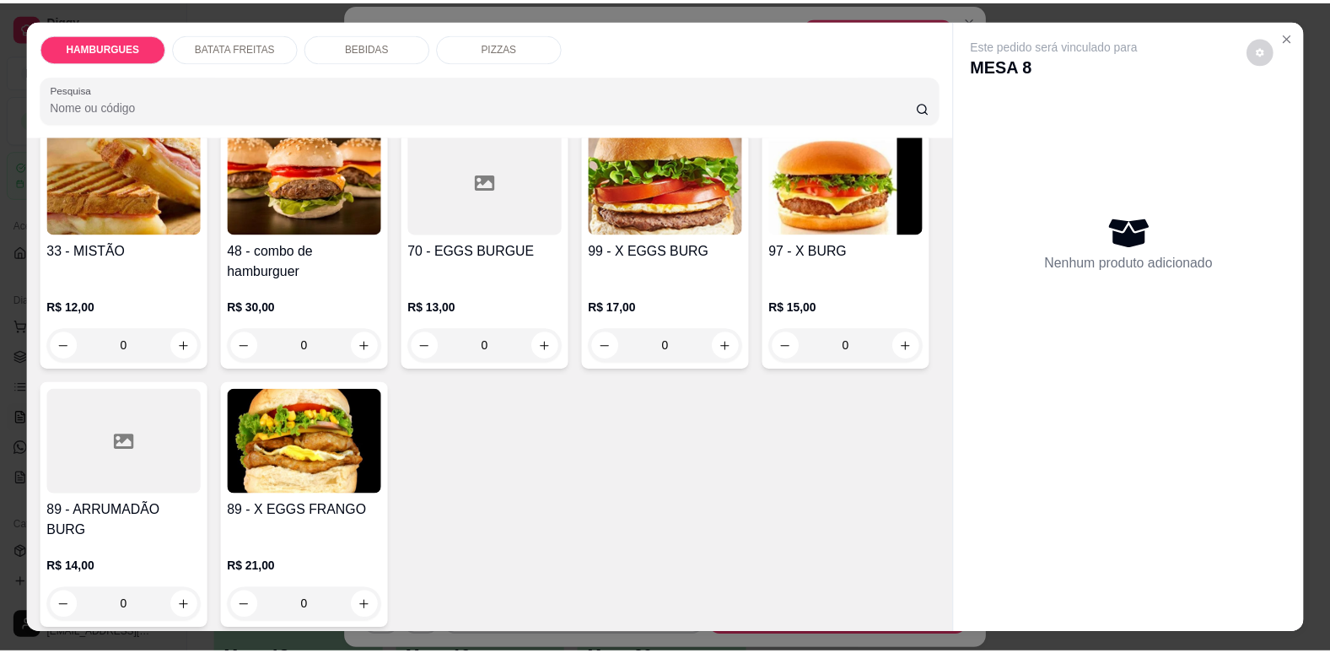
scroll to position [906, 0]
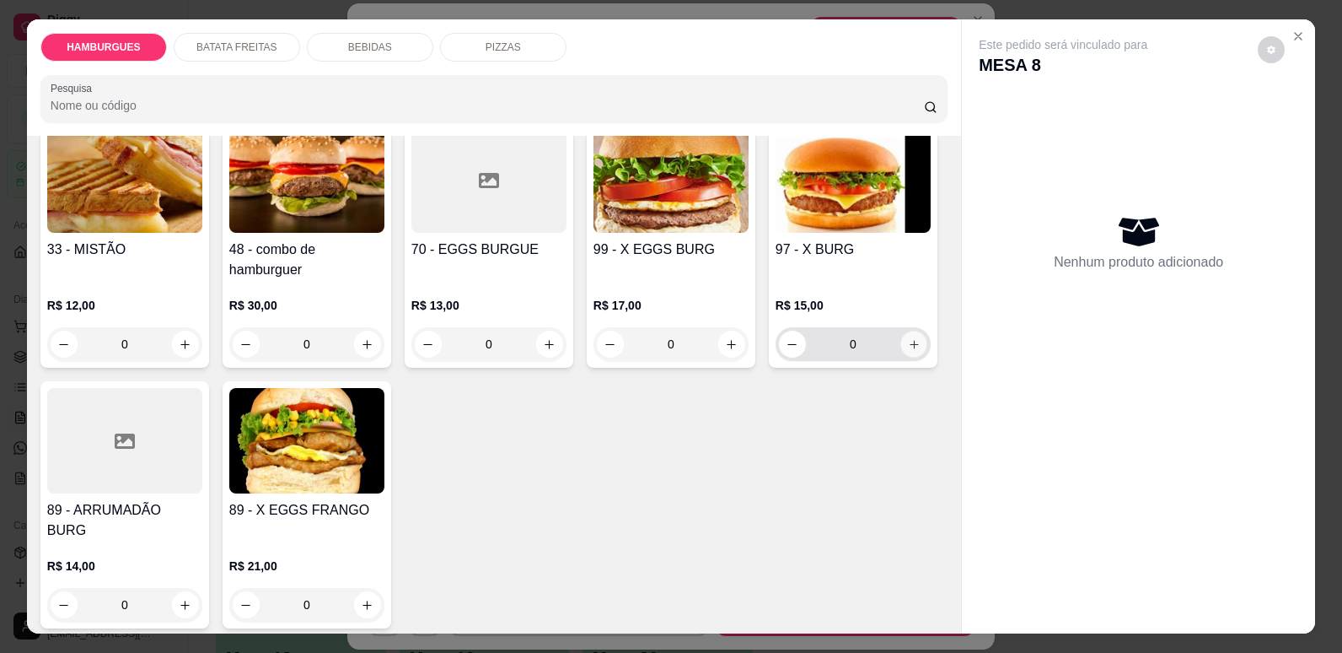
click at [900, 357] on button "increase-product-quantity" at bounding box center [913, 344] width 26 height 26
type input "1"
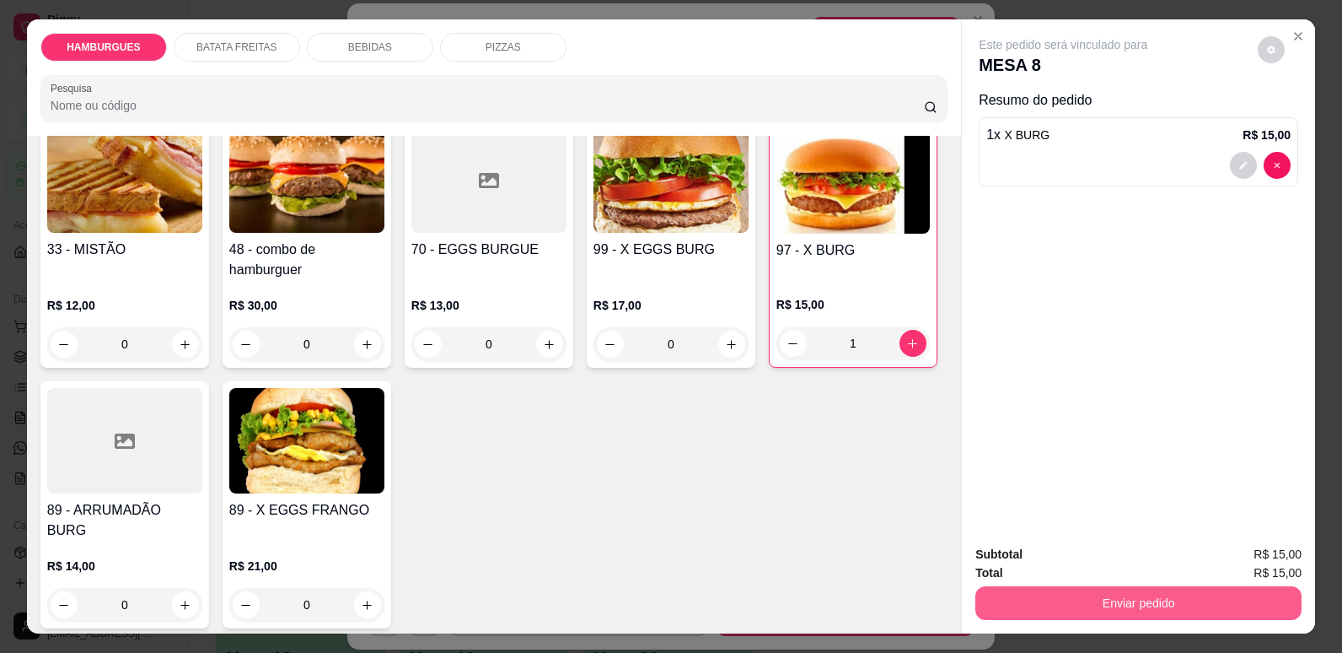
click at [1207, 604] on button "Enviar pedido" at bounding box center [1138, 603] width 326 height 34
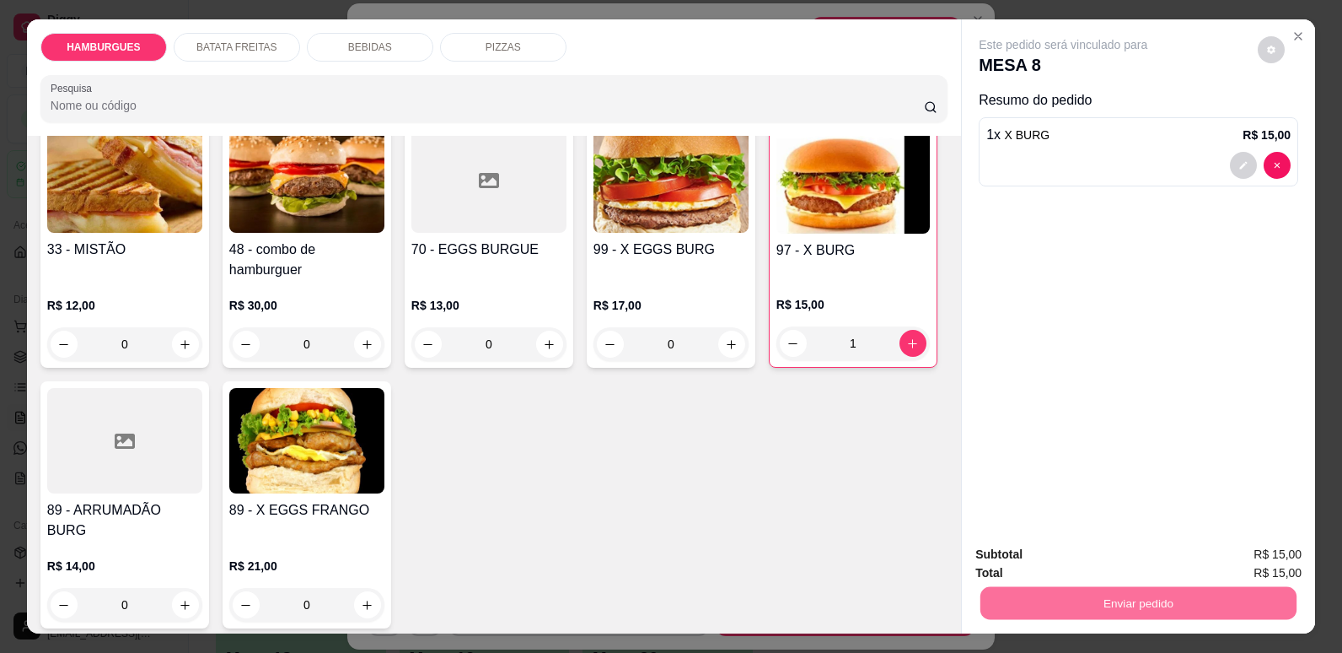
click at [1152, 562] on button "Não registrar e enviar pedido" at bounding box center [1083, 560] width 170 height 31
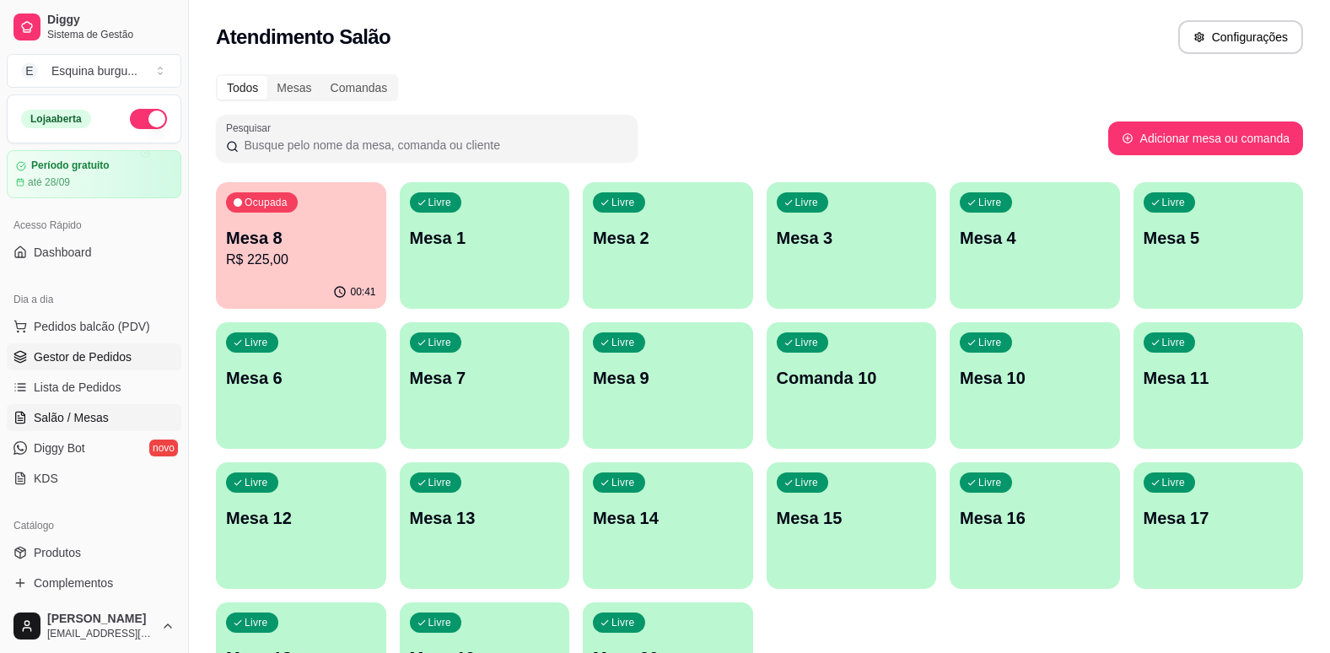
click at [118, 358] on span "Gestor de Pedidos" at bounding box center [83, 356] width 98 height 17
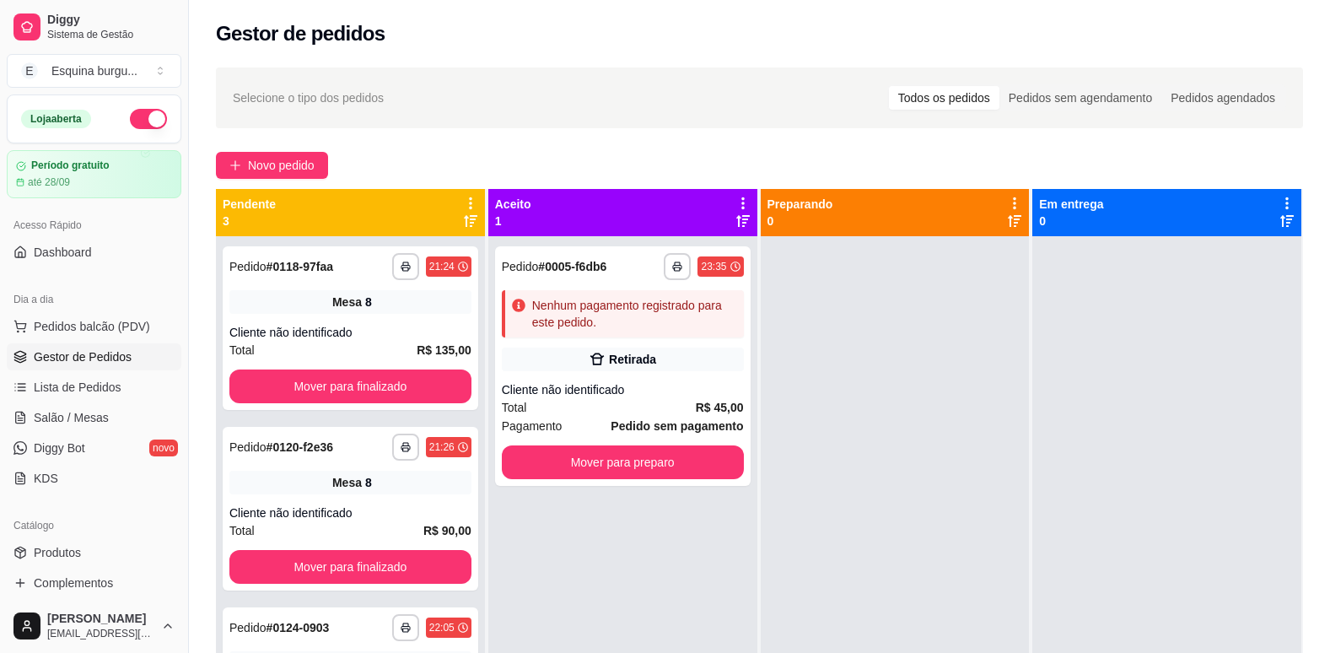
click at [465, 205] on icon at bounding box center [470, 203] width 15 height 15
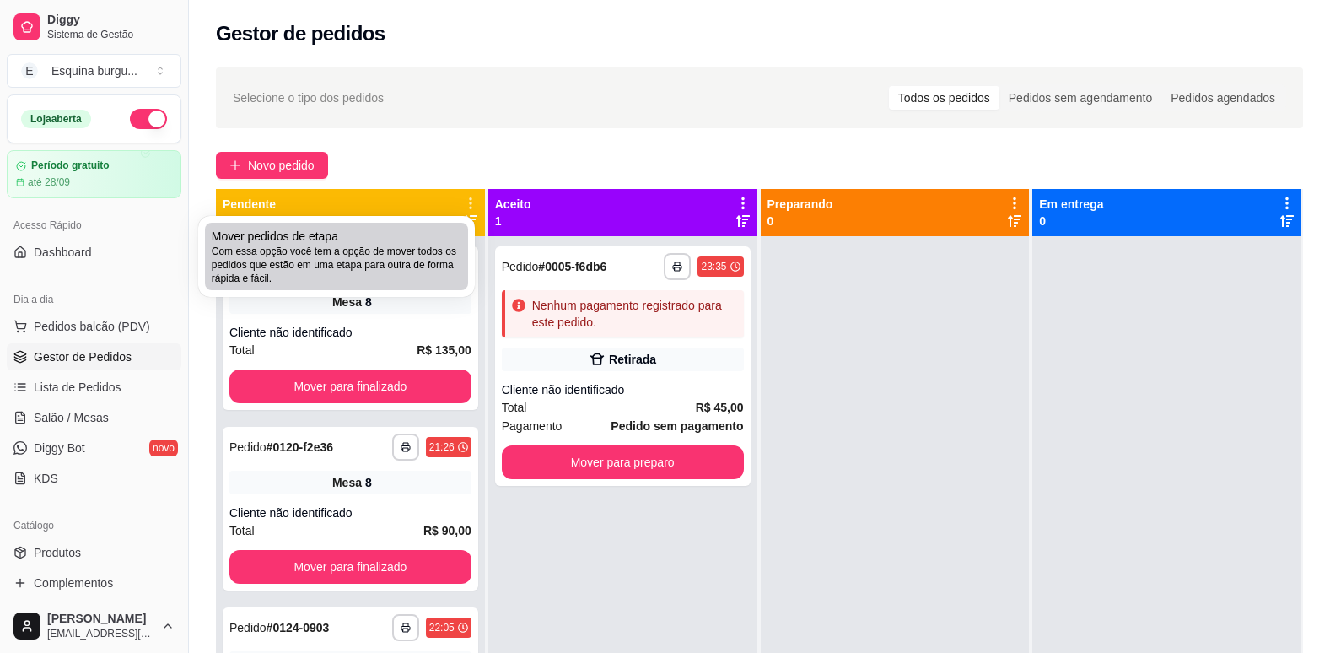
click at [376, 261] on span "Com essa opção você tem a opção de mover todos os pedidos que estão em uma etap…" at bounding box center [337, 265] width 250 height 40
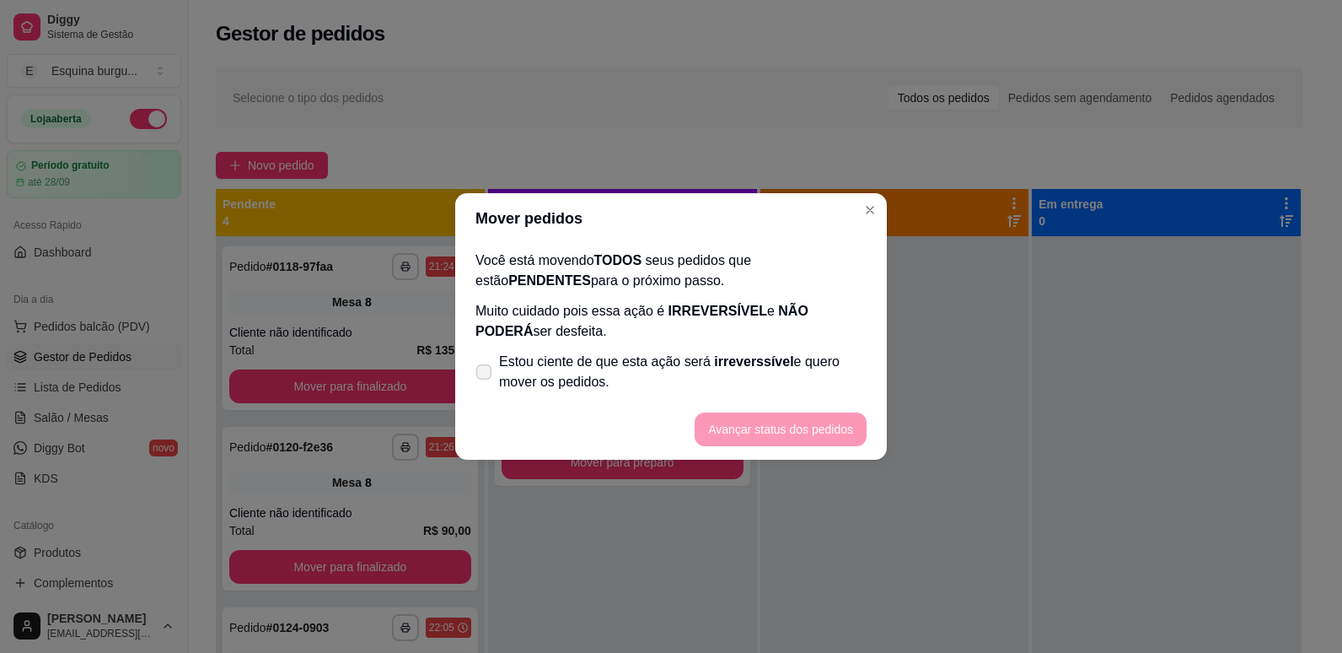
click at [483, 370] on icon at bounding box center [483, 371] width 13 height 9
click at [483, 375] on input "Estou ciente de que esta ação será irreverssível e quero mover os pedidos." at bounding box center [480, 380] width 11 height 11
checkbox input "true"
click at [747, 424] on button "Avançar status dos pedidos" at bounding box center [780, 429] width 167 height 33
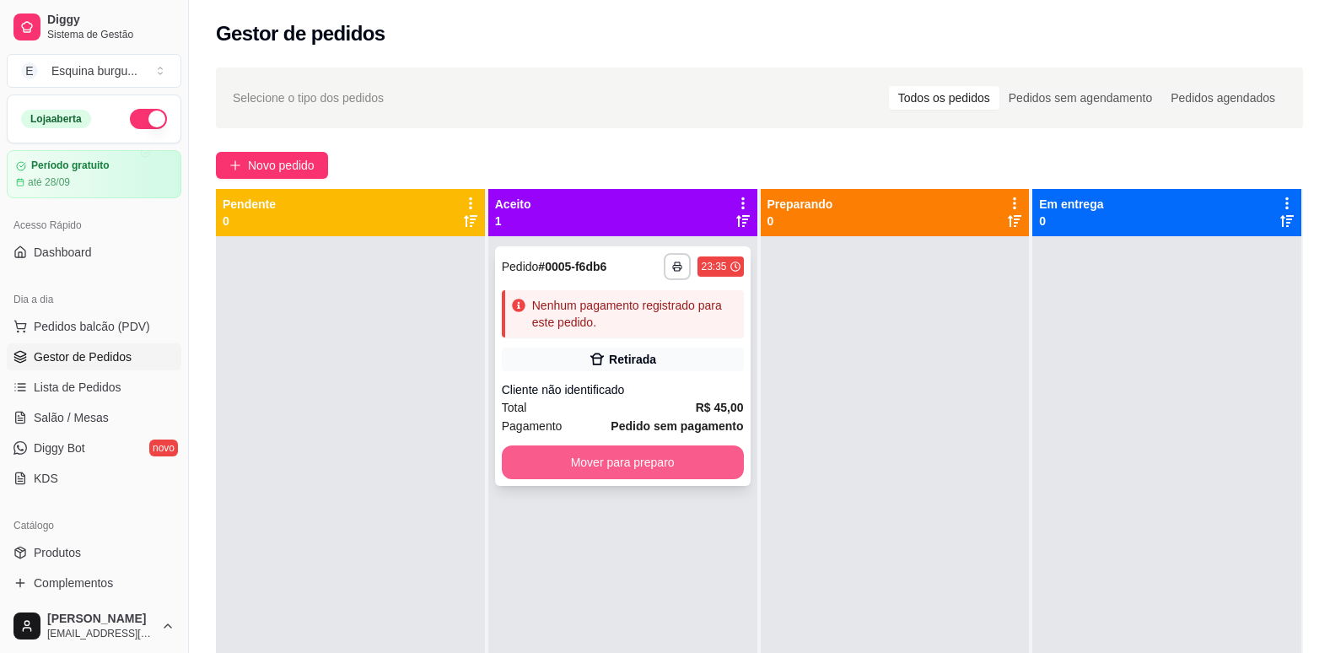
click at [667, 466] on button "Mover para preparo" at bounding box center [623, 462] width 242 height 34
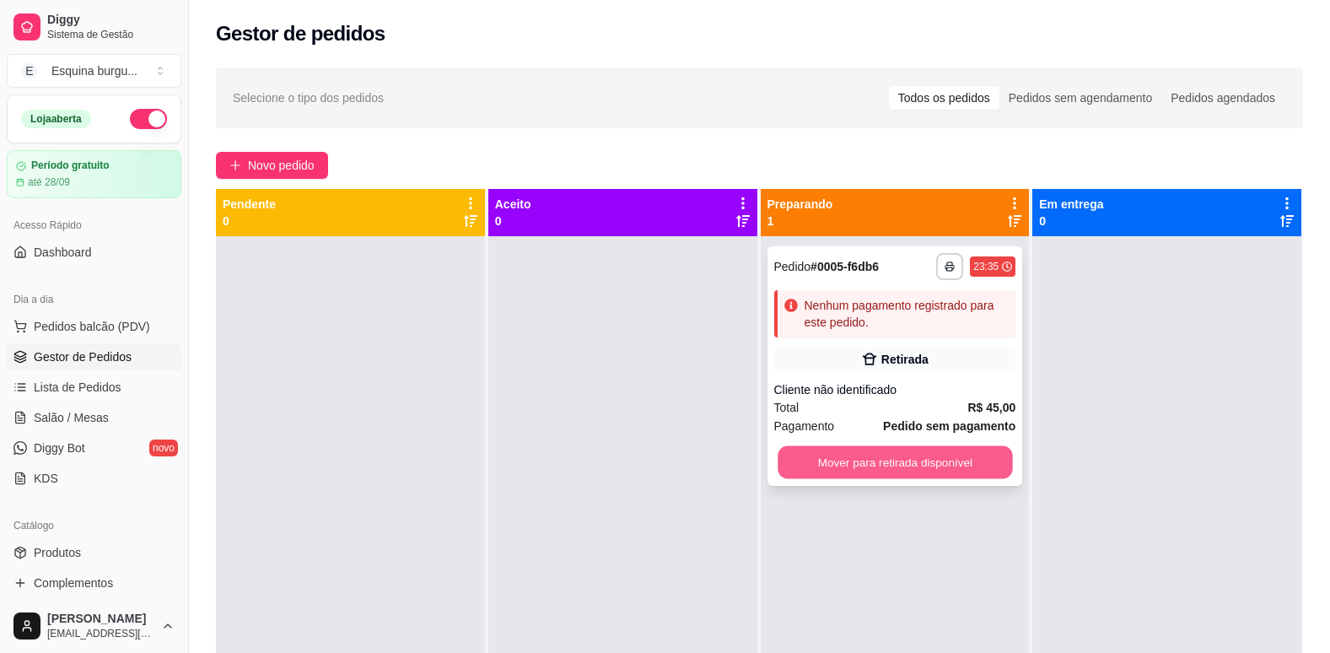
click at [826, 475] on button "Mover para retirada disponível" at bounding box center [894, 462] width 234 height 33
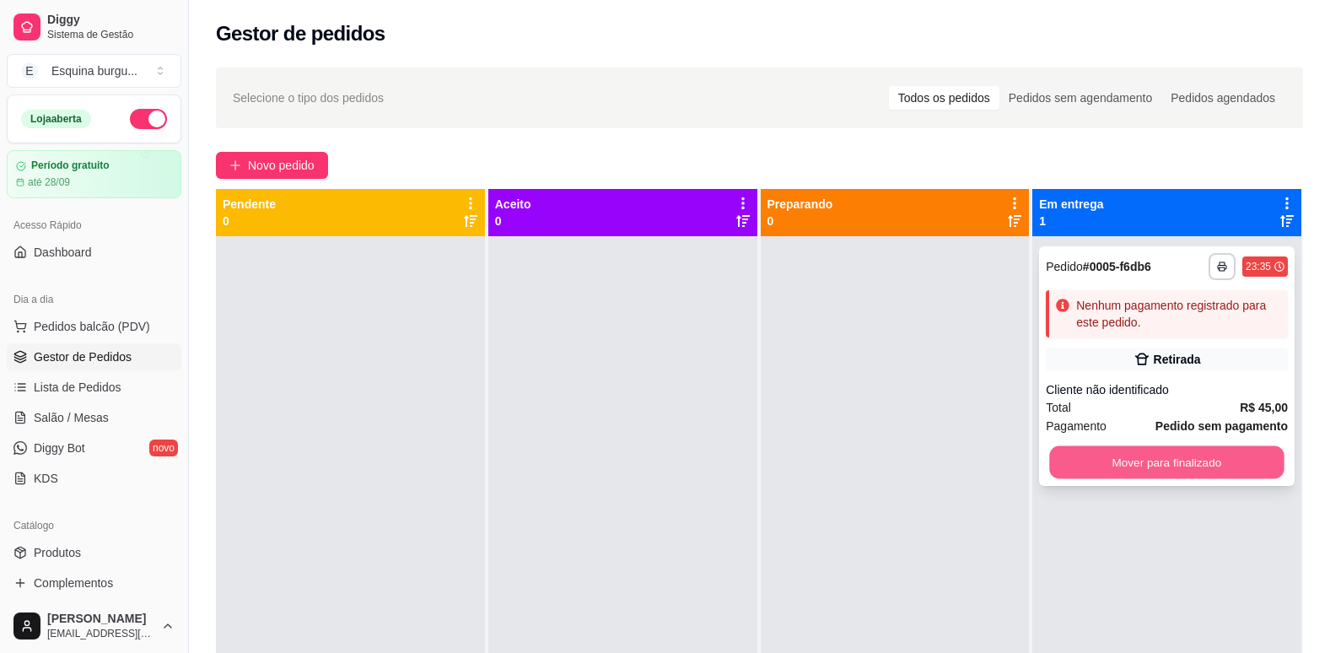
click at [1228, 466] on button "Mover para finalizado" at bounding box center [1167, 462] width 234 height 33
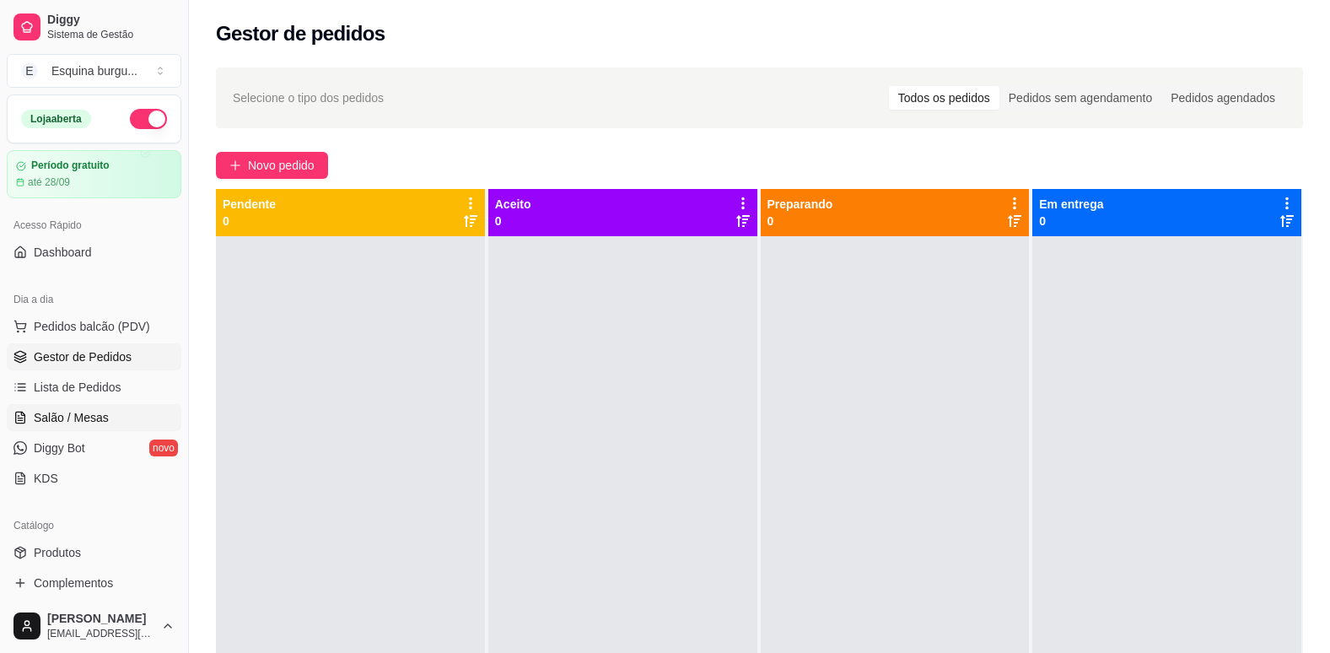
click at [85, 406] on link "Salão / Mesas" at bounding box center [94, 417] width 175 height 27
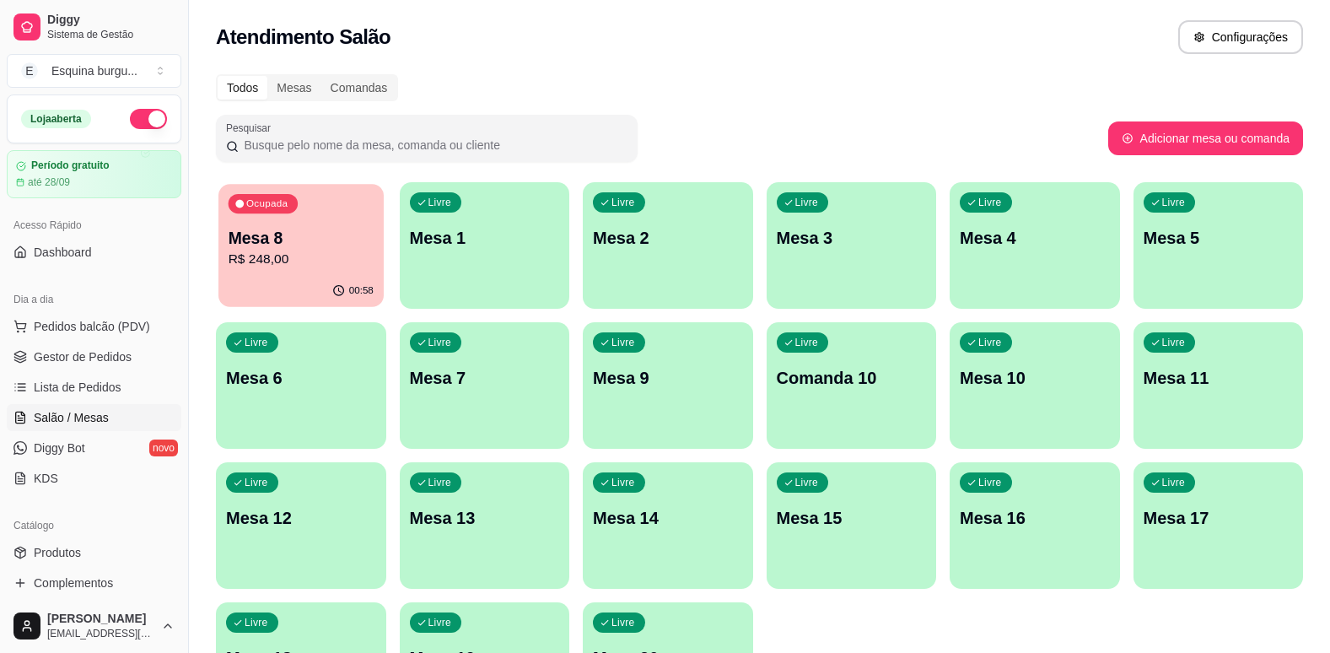
click at [352, 230] on p "Mesa 8" at bounding box center [300, 238] width 145 height 23
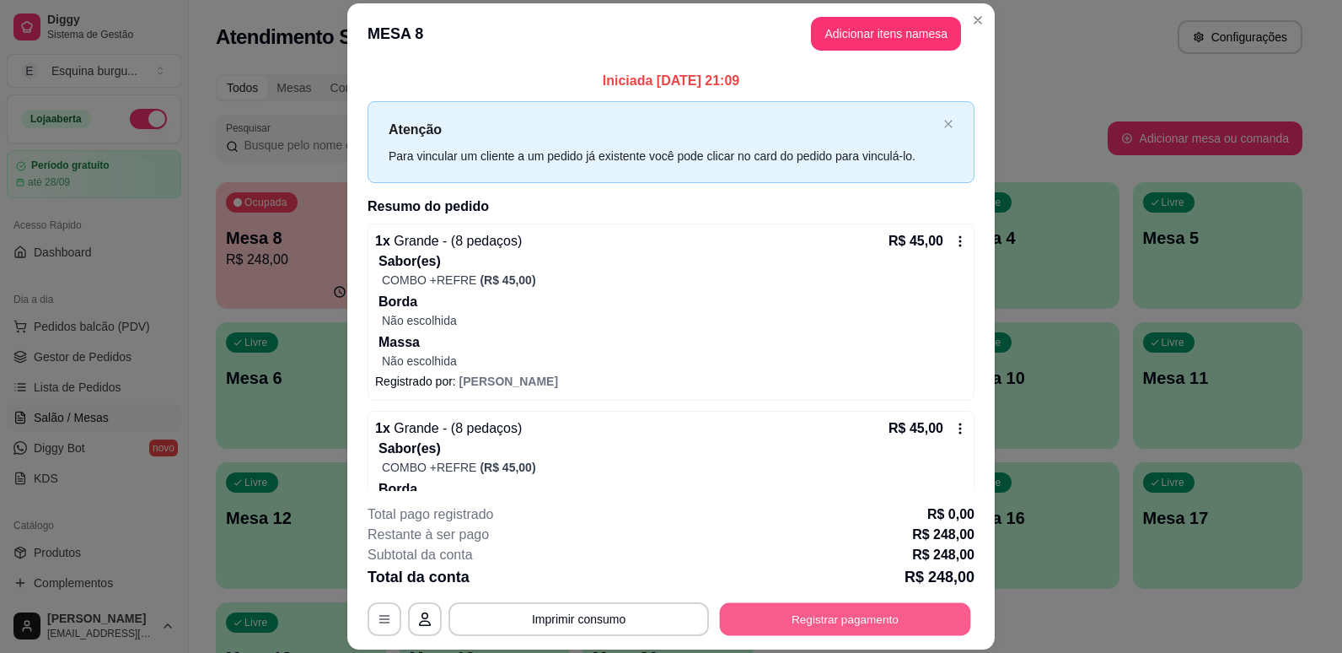
click at [818, 616] on button "Registrar pagamento" at bounding box center [845, 619] width 251 height 33
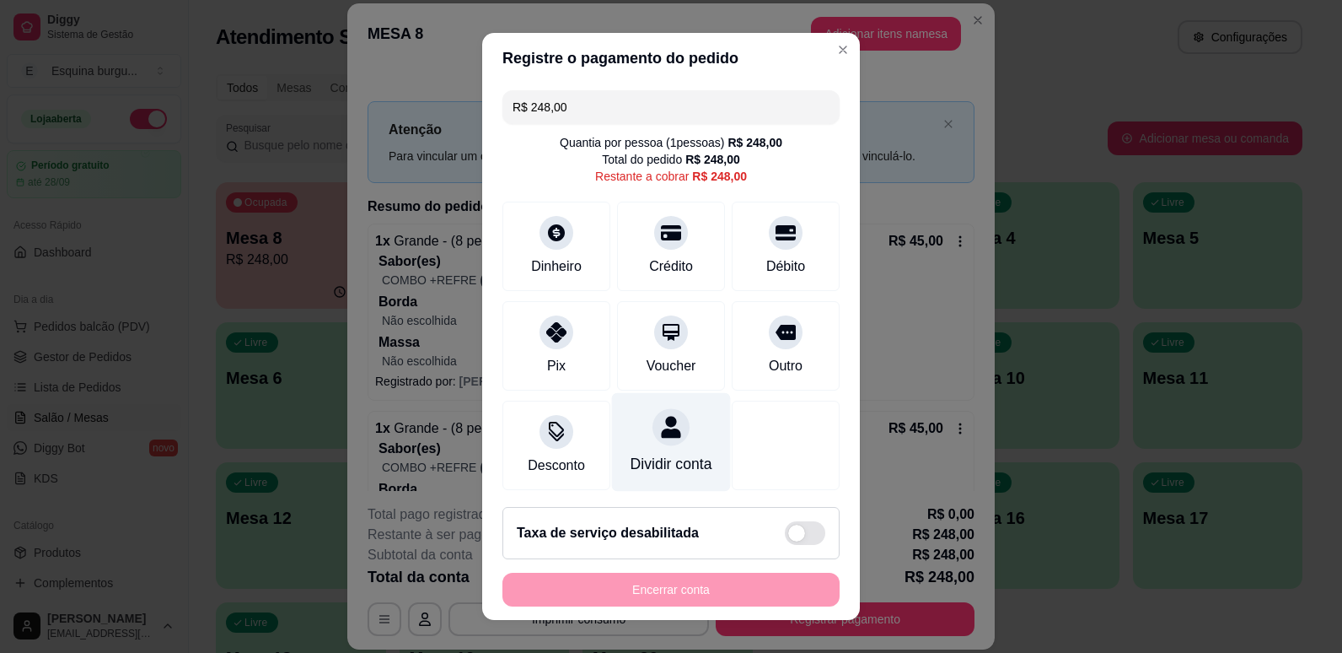
click at [657, 442] on div at bounding box center [671, 426] width 37 height 37
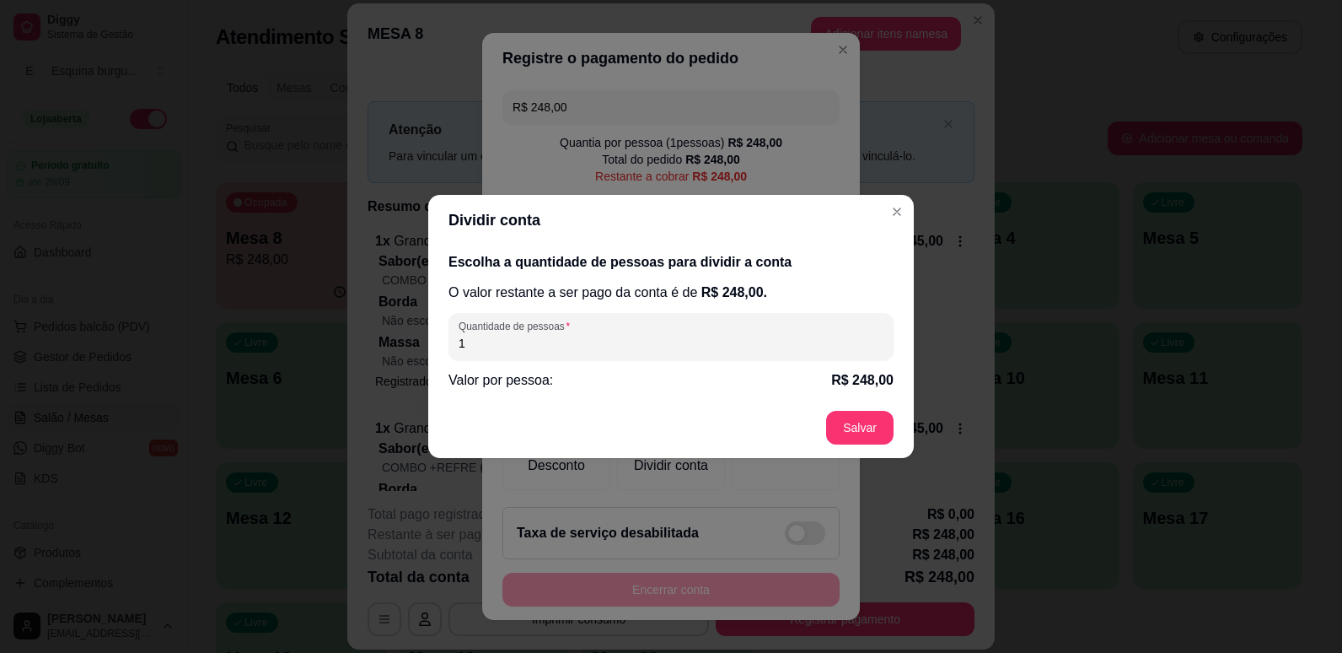
click at [557, 348] on input "1" at bounding box center [671, 343] width 425 height 17
type input "4"
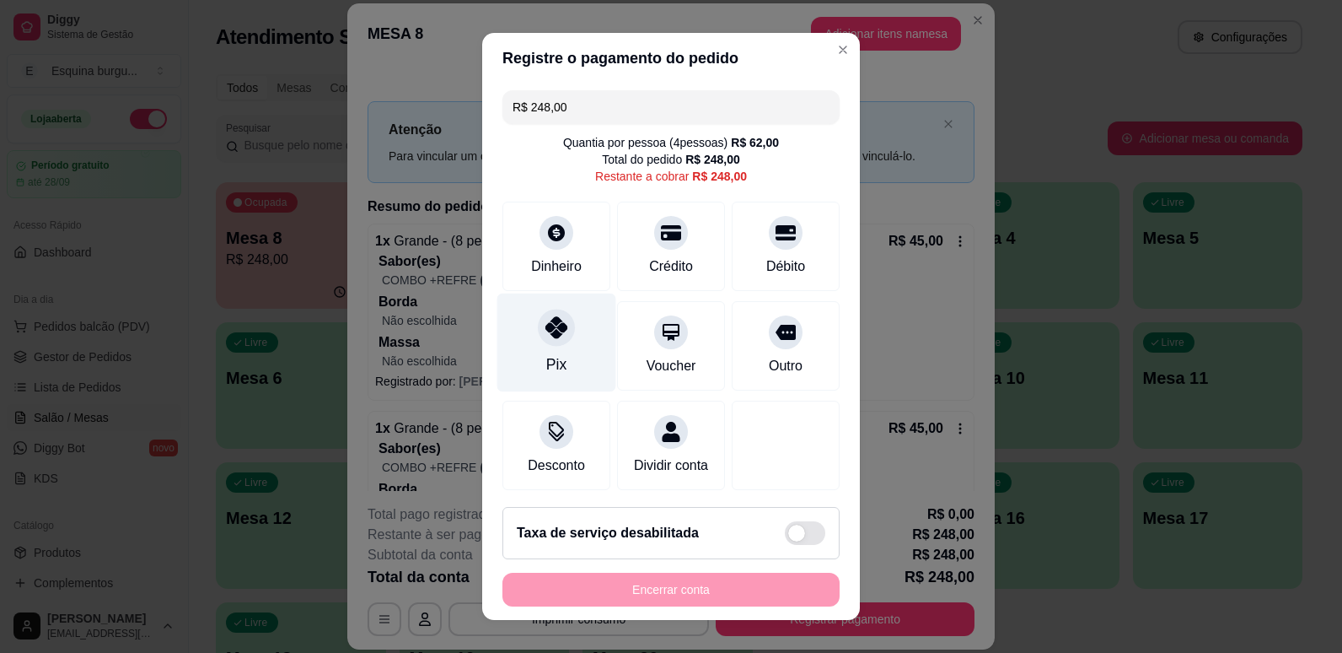
click at [557, 330] on icon at bounding box center [556, 327] width 22 height 22
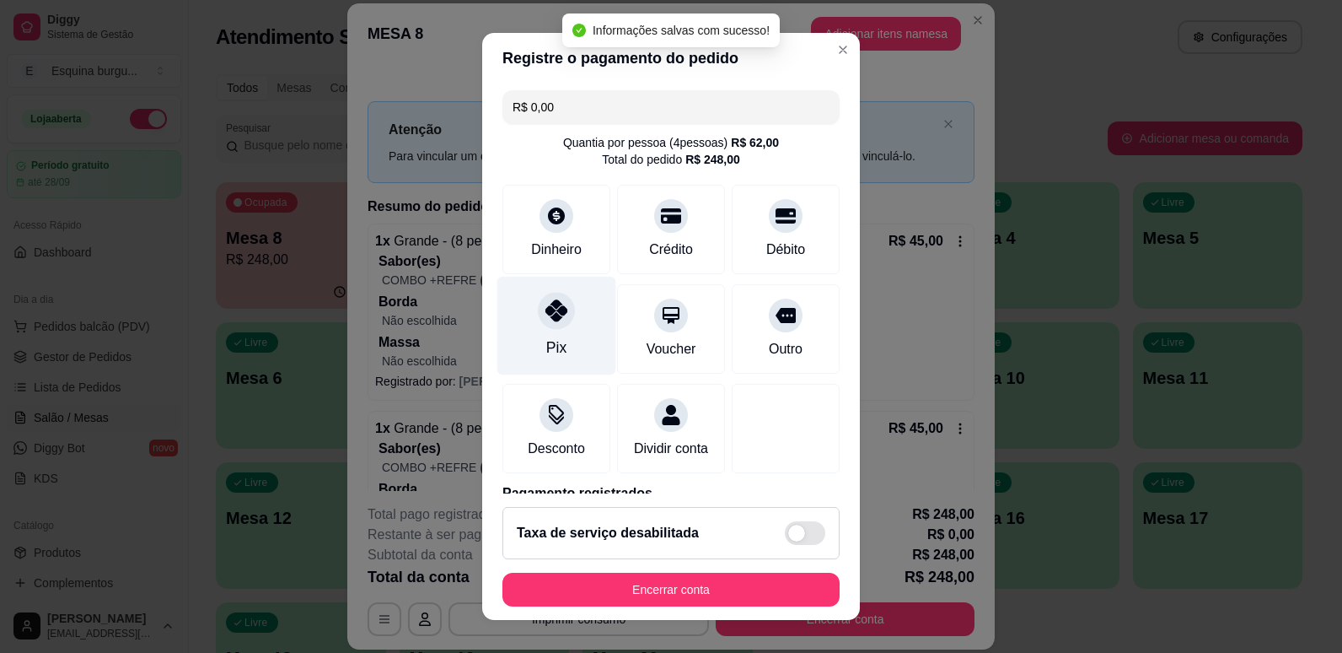
type input "R$ 0,00"
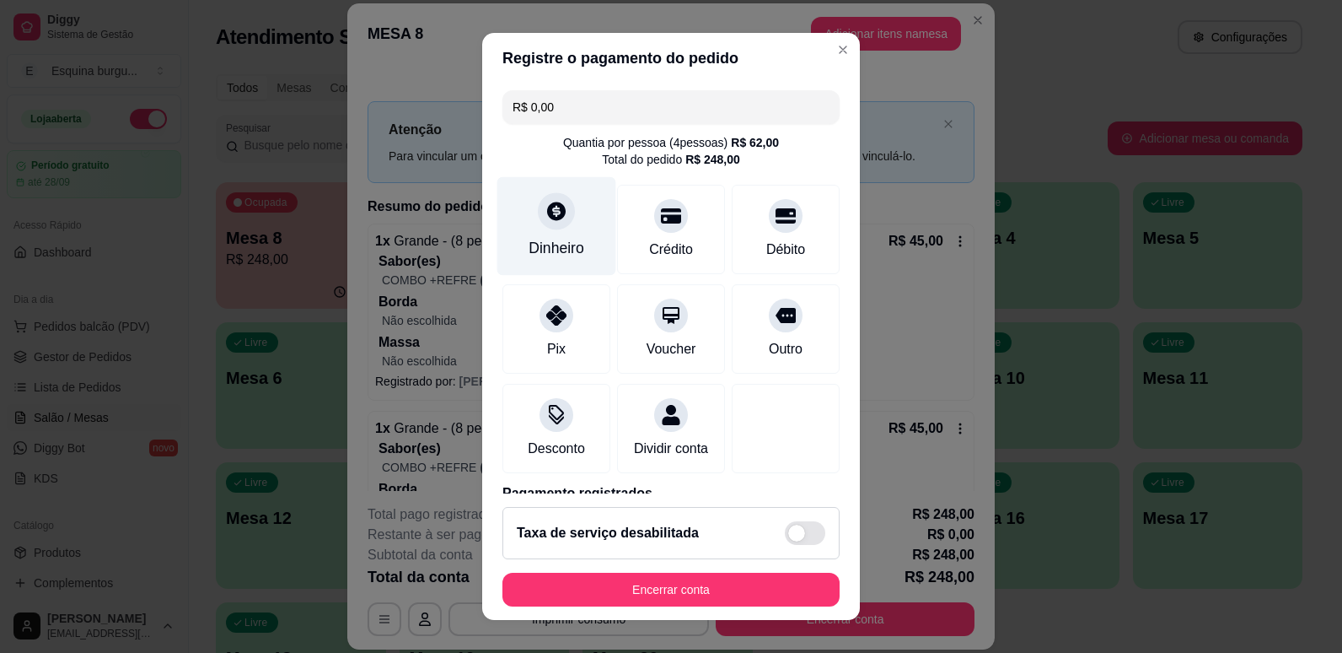
click at [557, 239] on div "Dinheiro" at bounding box center [557, 248] width 56 height 22
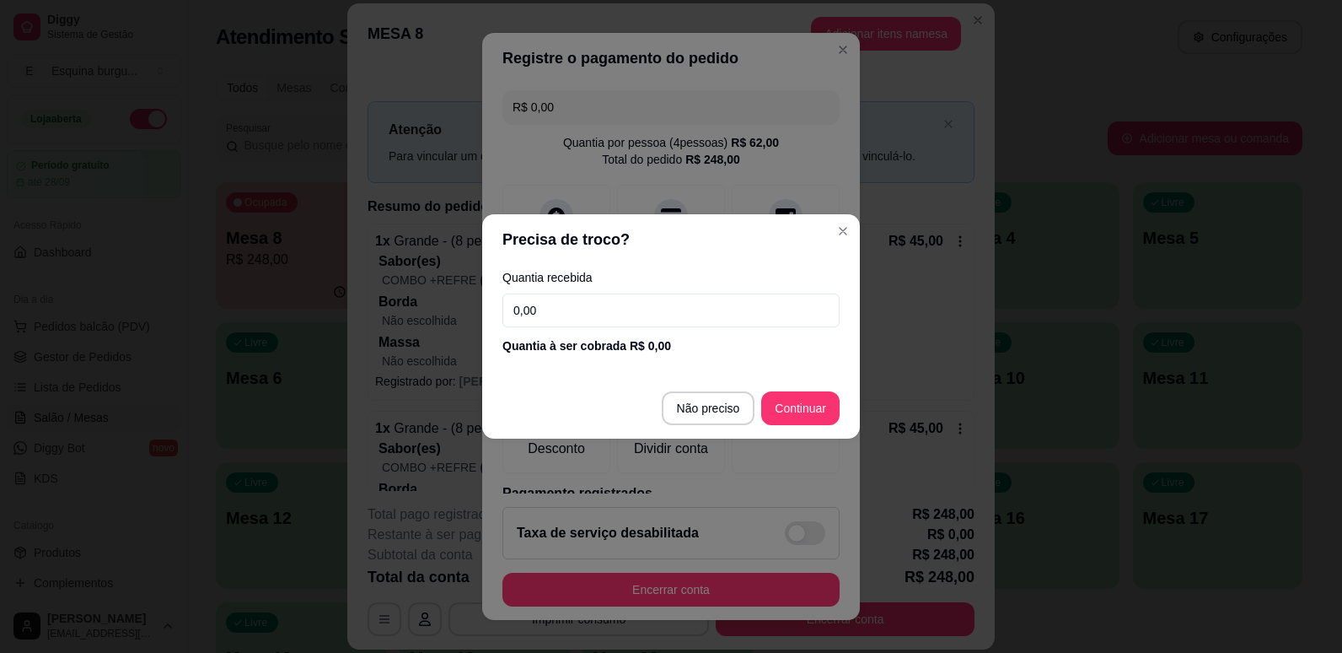
click at [599, 309] on input "0,00" at bounding box center [670, 310] width 337 height 34
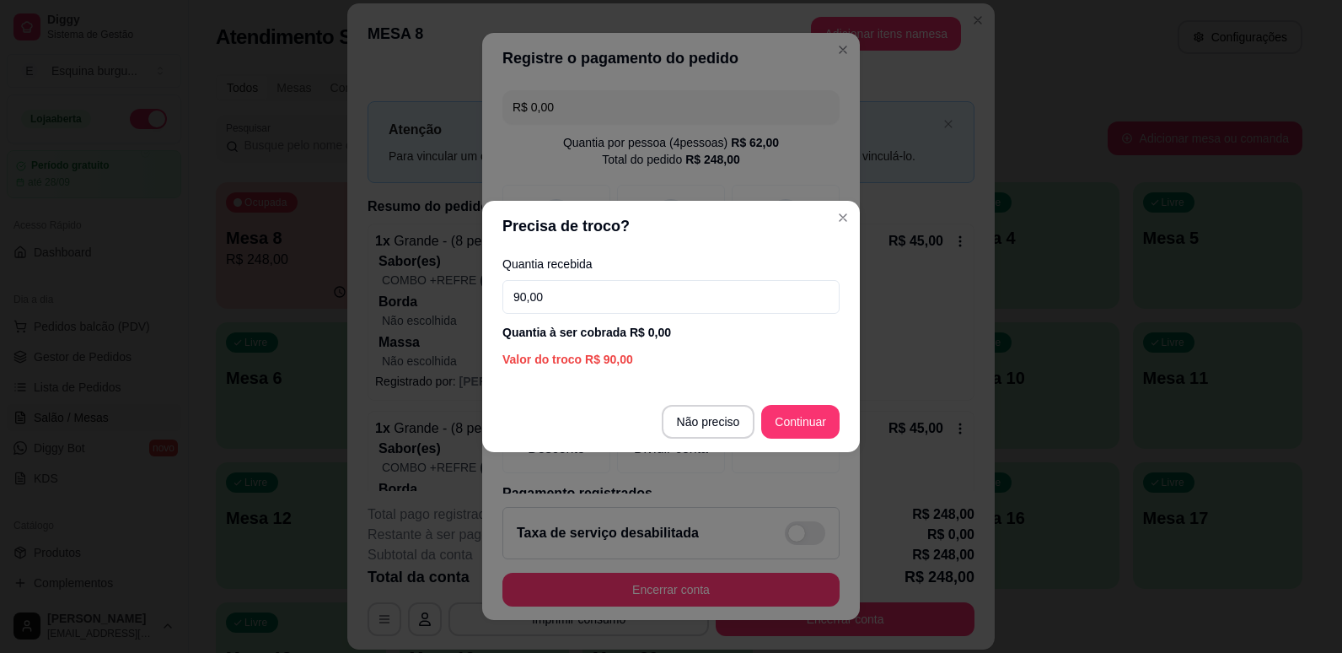
type input "90,00"
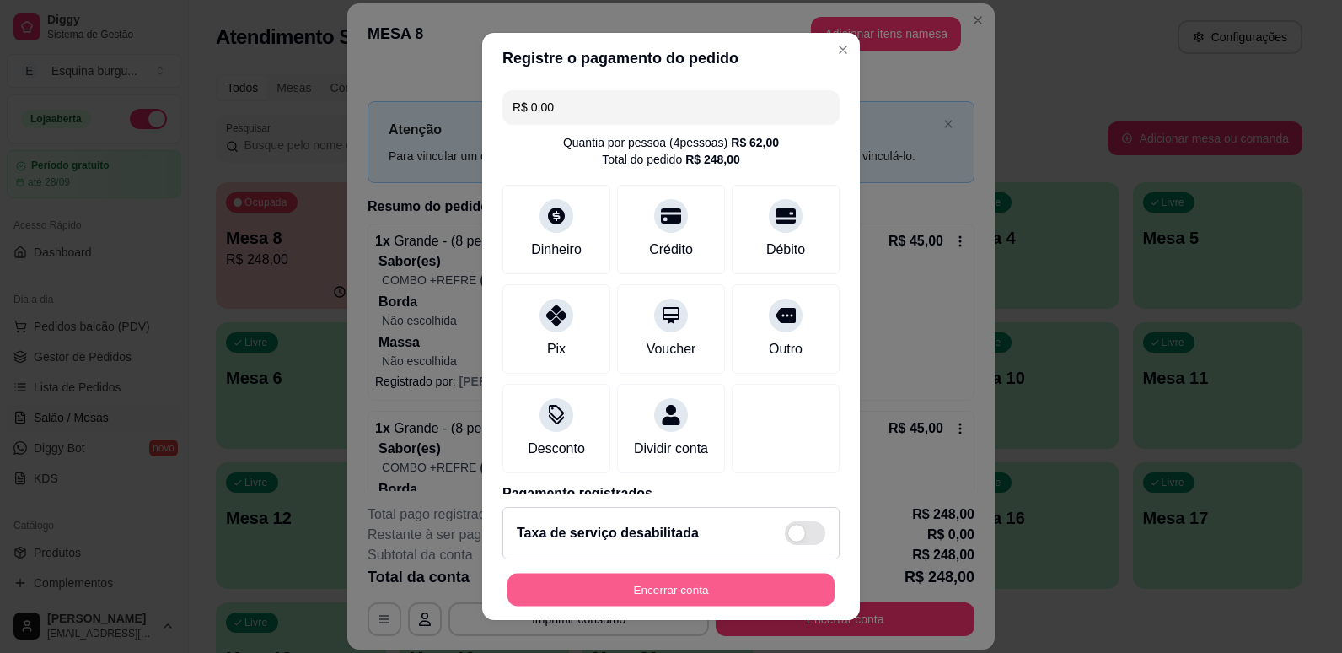
click at [706, 586] on button "Encerrar conta" at bounding box center [671, 589] width 327 height 33
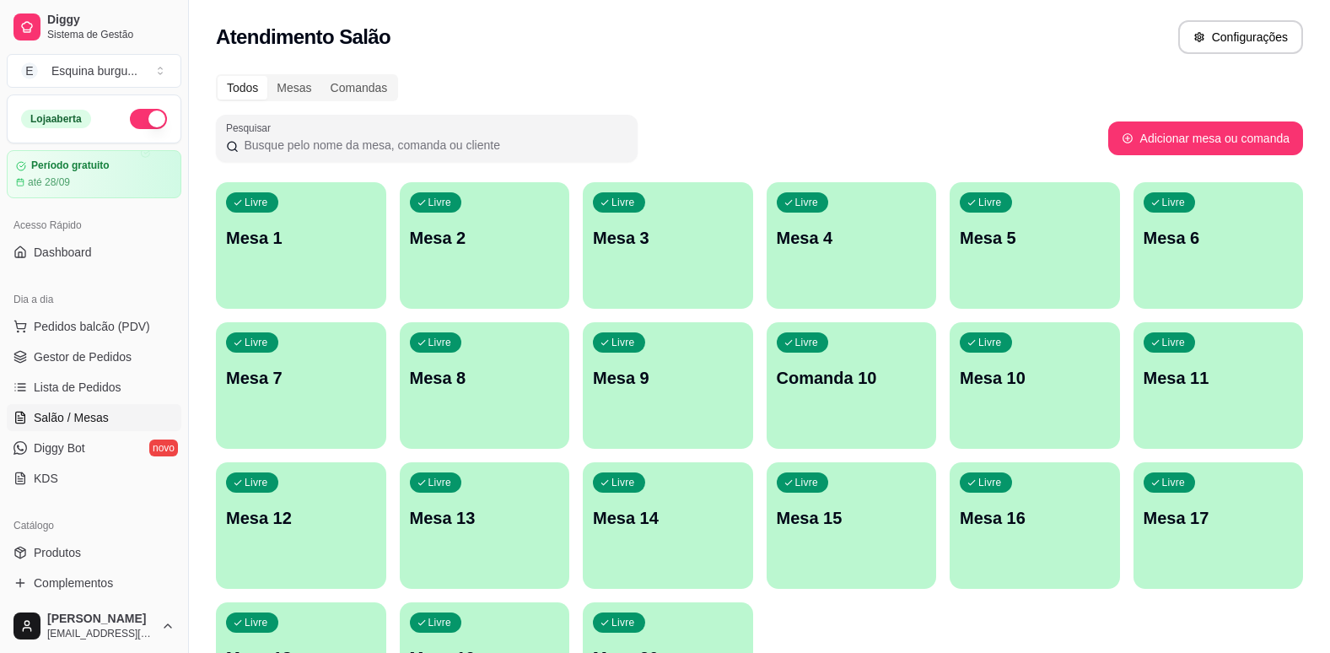
click at [1004, 32] on div "Atendimento Salão Configurações" at bounding box center [759, 37] width 1087 height 34
